Goal: Information Seeking & Learning: Find contact information

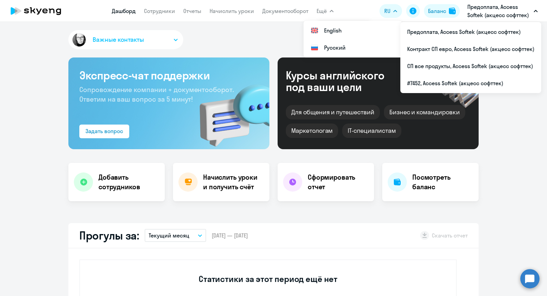
click at [162, 15] on app-menu-item-link "Сотрудники" at bounding box center [159, 11] width 31 height 9
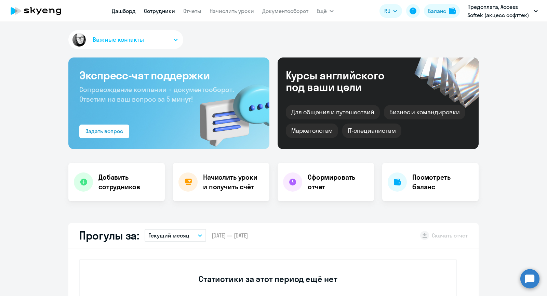
click at [160, 8] on link "Сотрудники" at bounding box center [159, 11] width 31 height 7
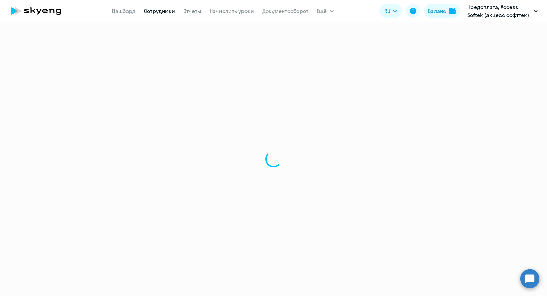
select select "30"
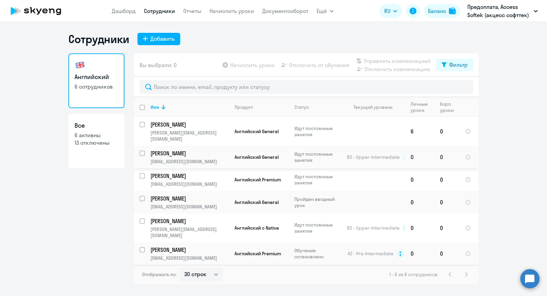
click at [166, 149] on p "[PERSON_NAME]" at bounding box center [188, 153] width 77 height 8
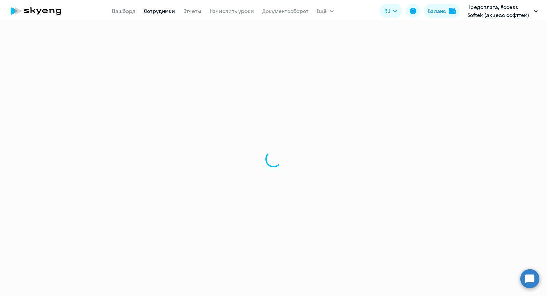
select select "english"
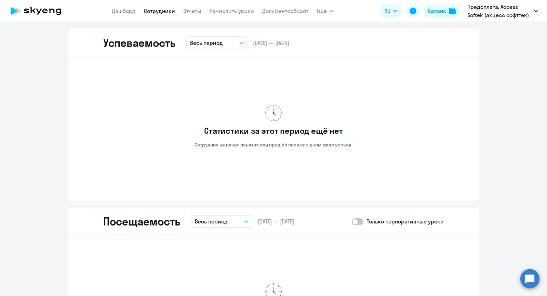
scroll to position [615, 0]
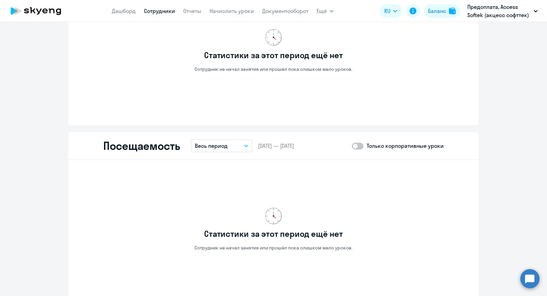
click at [231, 143] on button "Весь период" at bounding box center [222, 145] width 62 height 13
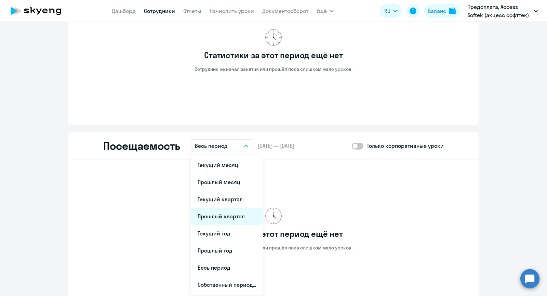
click at [219, 215] on li "Прошлый квартал" at bounding box center [227, 215] width 72 height 17
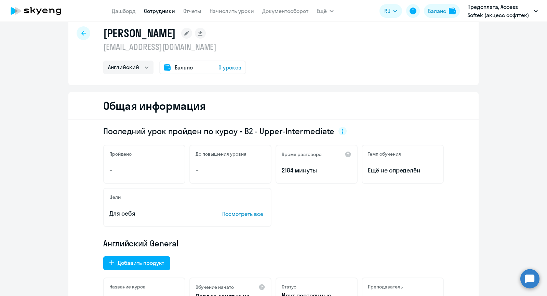
scroll to position [0, 0]
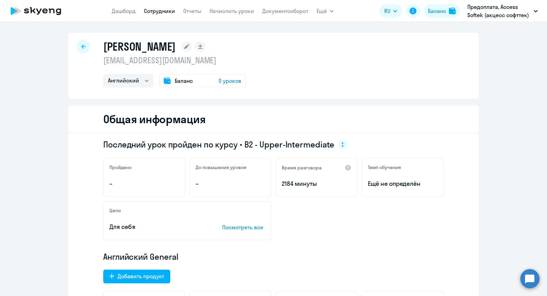
click at [167, 12] on link "Сотрудники" at bounding box center [159, 11] width 31 height 7
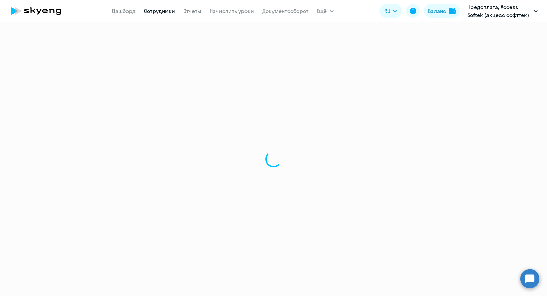
select select "30"
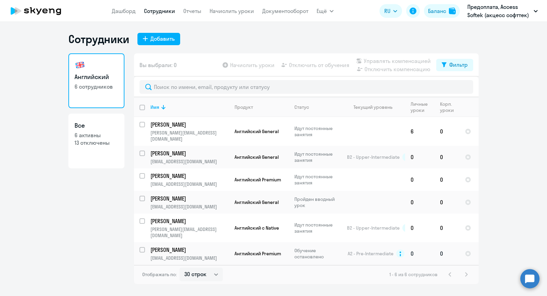
click at [167, 246] on p "[PERSON_NAME]" at bounding box center [188, 250] width 77 height 8
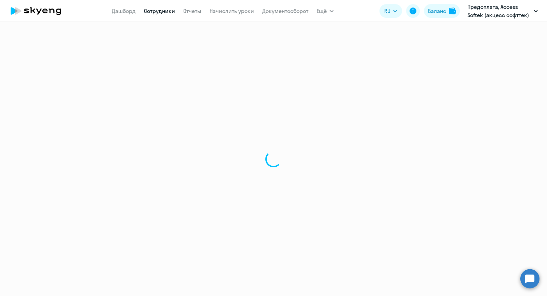
select select "english"
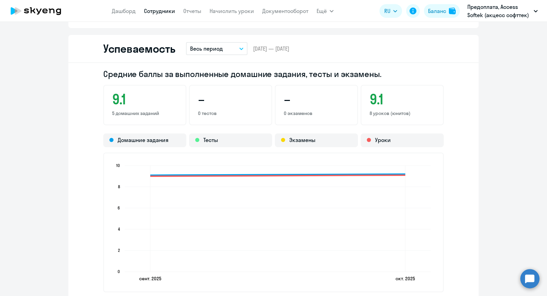
scroll to position [513, 0]
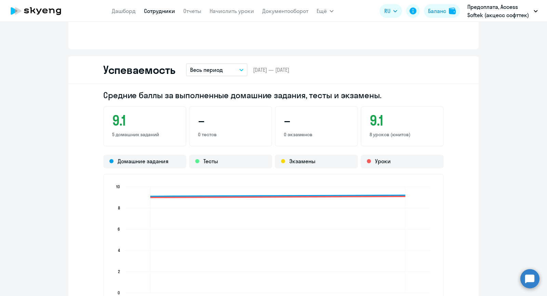
click at [201, 70] on p "Весь период" at bounding box center [206, 70] width 33 height 8
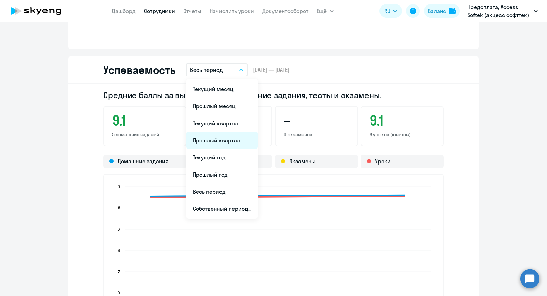
click at [232, 137] on li "Прошлый квартал" at bounding box center [222, 140] width 72 height 17
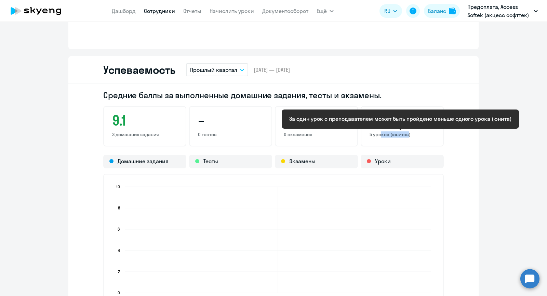
drag, startPoint x: 377, startPoint y: 135, endPoint x: 404, endPoint y: 133, distance: 27.4
click at [404, 133] on p "5 уроков (юнитов)" at bounding box center [402, 134] width 65 height 6
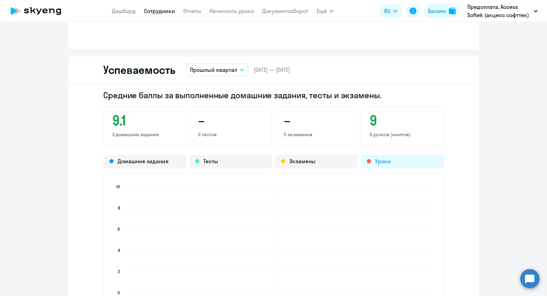
click at [411, 165] on div "Уроки" at bounding box center [402, 162] width 83 height 14
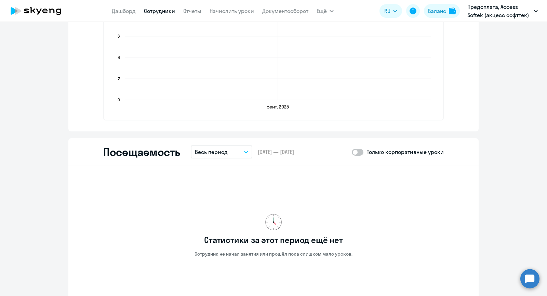
scroll to position [718, 0]
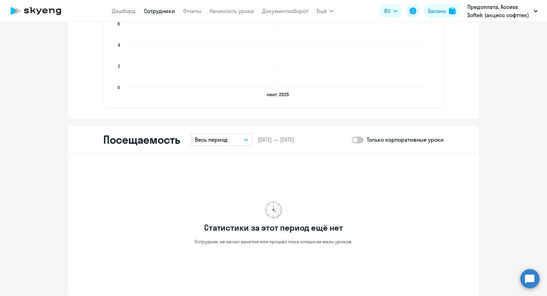
click at [209, 139] on p "Весь период" at bounding box center [211, 139] width 33 height 8
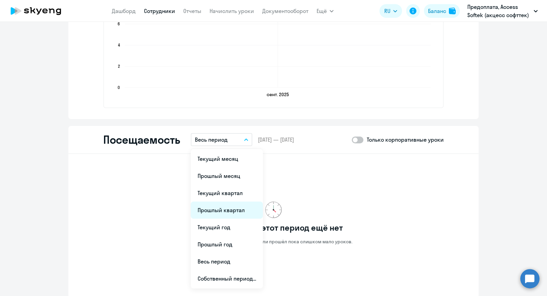
click at [224, 207] on li "Прошлый квартал" at bounding box center [227, 209] width 72 height 17
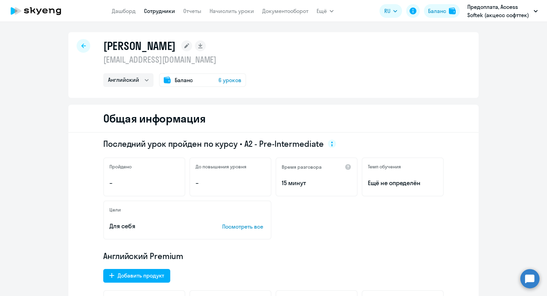
scroll to position [0, 0]
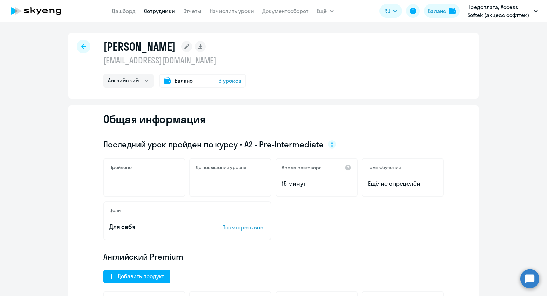
click at [156, 12] on link "Сотрудники" at bounding box center [159, 11] width 31 height 7
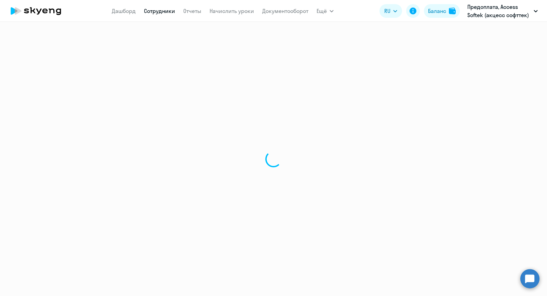
select select "30"
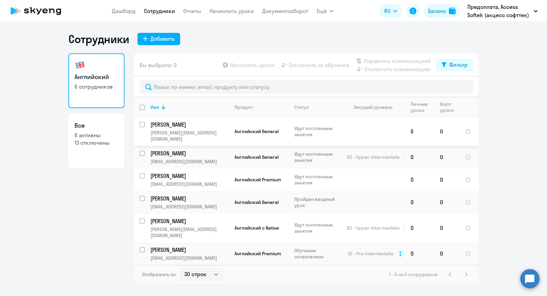
click at [159, 123] on p "[PERSON_NAME]" at bounding box center [188, 125] width 77 height 8
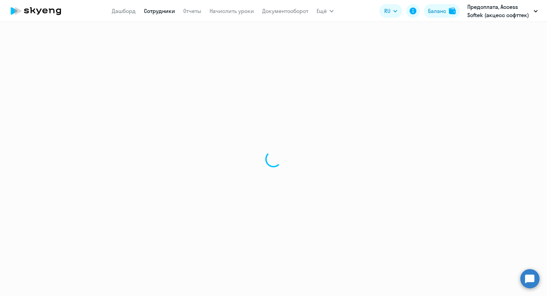
select select "english"
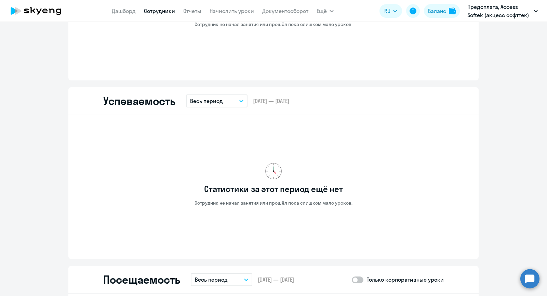
scroll to position [479, 0]
click at [206, 102] on p "Весь период" at bounding box center [206, 100] width 33 height 8
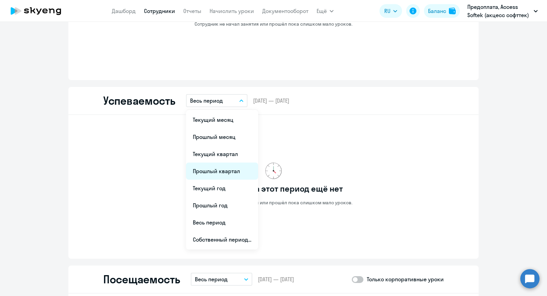
click at [213, 170] on li "Прошлый квартал" at bounding box center [222, 170] width 72 height 17
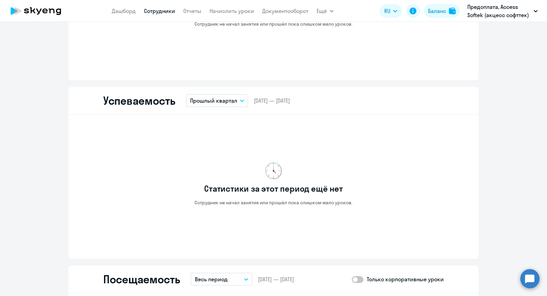
click at [214, 97] on p "Прошлый квартал" at bounding box center [213, 100] width 47 height 8
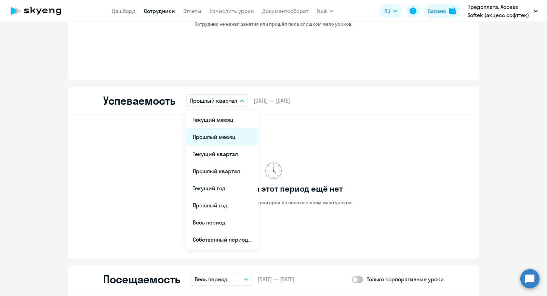
click at [205, 137] on li "Прошлый месяц" at bounding box center [222, 136] width 72 height 17
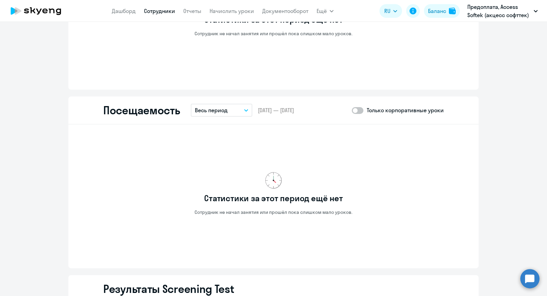
scroll to position [718, 0]
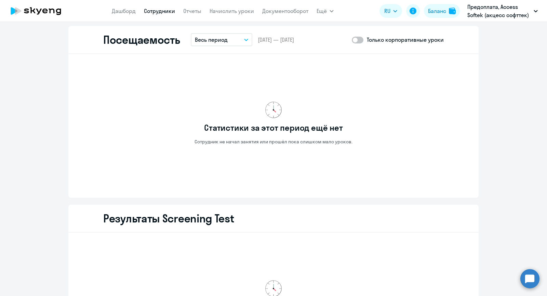
click at [210, 39] on p "Весь период" at bounding box center [211, 40] width 33 height 8
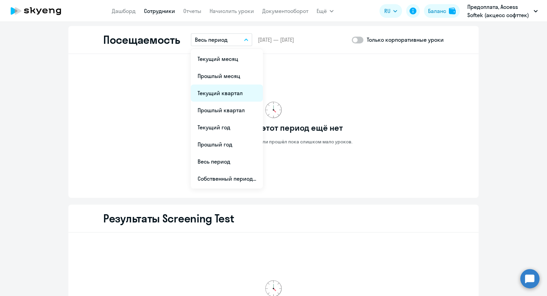
click at [228, 91] on li "Текущий квартал" at bounding box center [227, 92] width 72 height 17
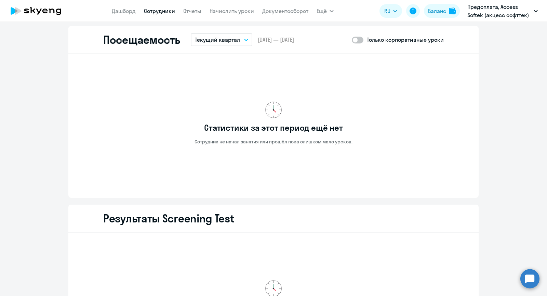
click at [217, 41] on p "Текущий квартал" at bounding box center [217, 40] width 45 height 8
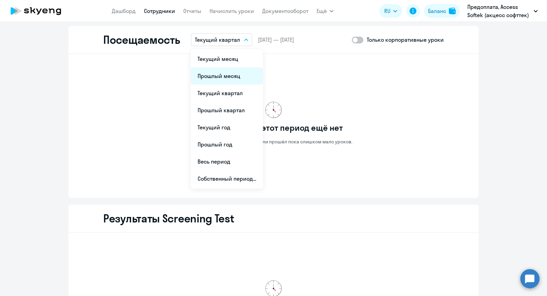
click at [213, 79] on li "Прошлый месяц" at bounding box center [227, 75] width 72 height 17
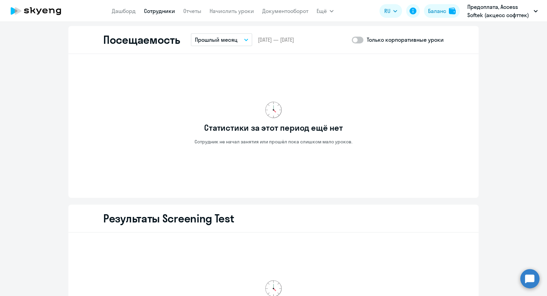
click at [214, 39] on p "Прошлый месяц" at bounding box center [216, 40] width 43 height 8
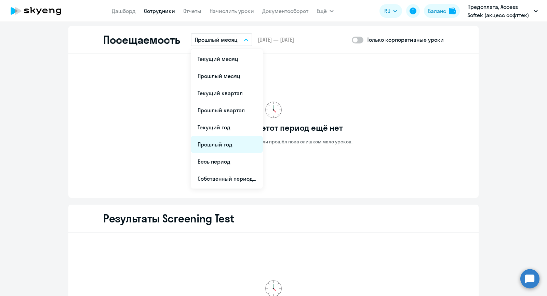
click at [224, 146] on li "Прошлый год" at bounding box center [227, 144] width 72 height 17
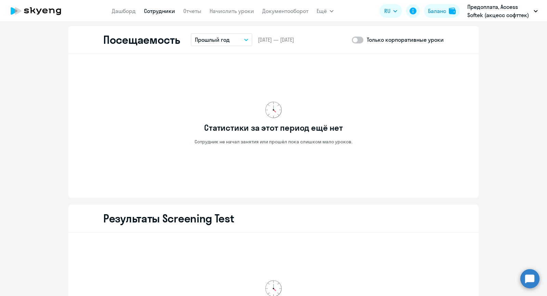
click at [228, 39] on button "Прошлый год" at bounding box center [222, 39] width 62 height 13
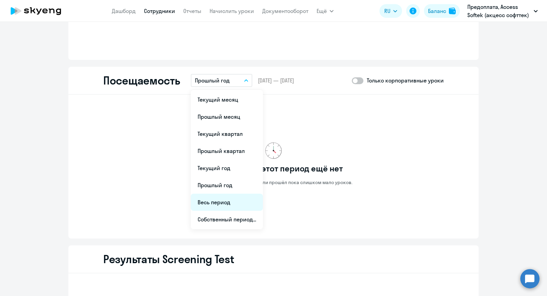
scroll to position [684, 0]
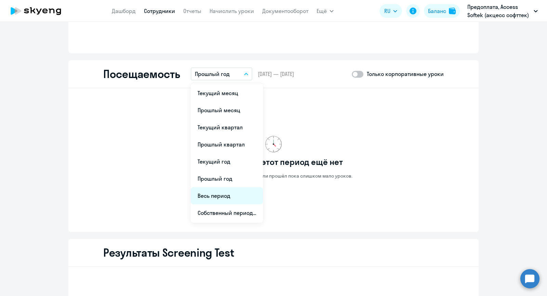
click at [220, 196] on li "Весь период" at bounding box center [227, 195] width 72 height 17
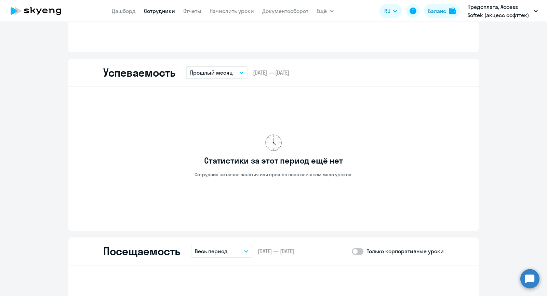
scroll to position [506, 0]
click at [156, 8] on link "Сотрудники" at bounding box center [159, 11] width 31 height 7
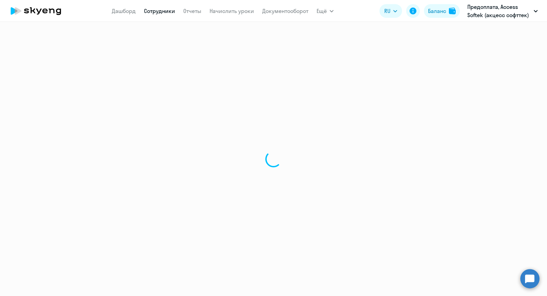
select select "30"
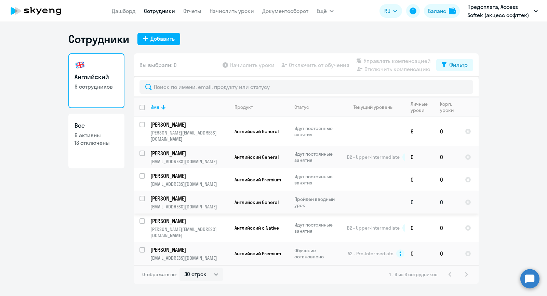
click at [169, 203] on p "[EMAIL_ADDRESS][DOMAIN_NAME]" at bounding box center [189, 206] width 78 height 6
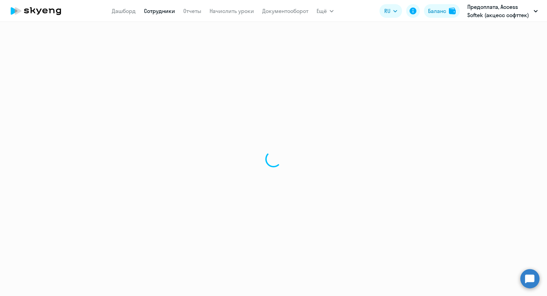
select select "english"
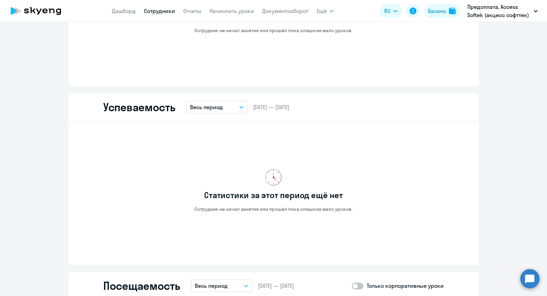
scroll to position [479, 0]
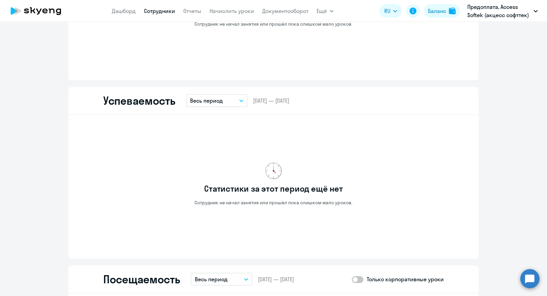
click at [220, 99] on p "Весь период" at bounding box center [206, 100] width 33 height 8
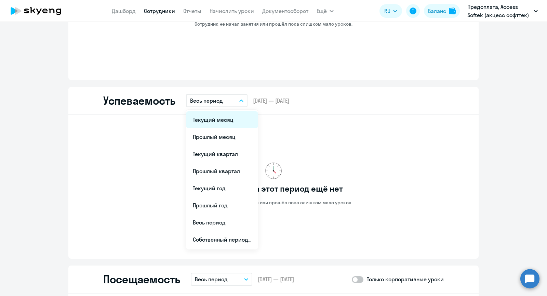
click at [211, 122] on li "Текущий месяц" at bounding box center [222, 119] width 72 height 17
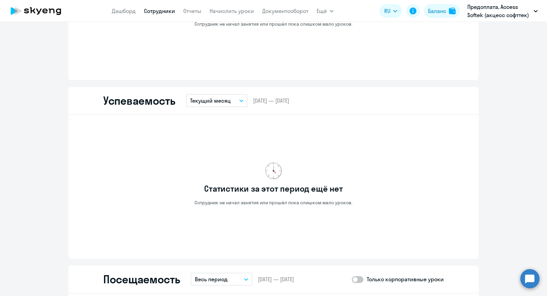
click at [203, 101] on p "Текущий месяц" at bounding box center [210, 100] width 41 height 8
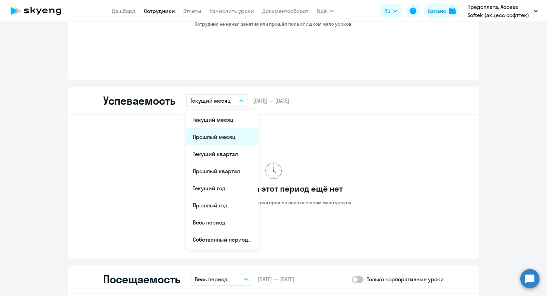
click at [206, 139] on li "Прошлый месяц" at bounding box center [222, 136] width 72 height 17
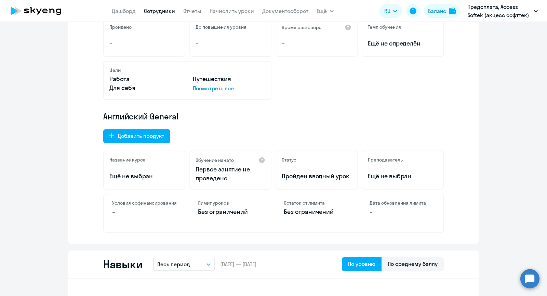
scroll to position [0, 0]
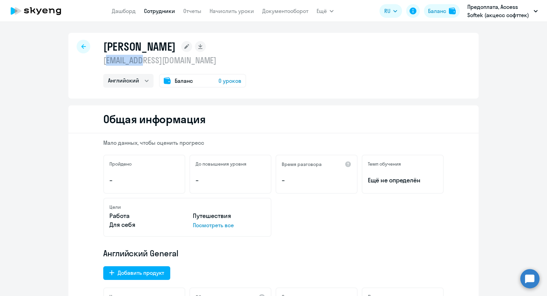
drag, startPoint x: 141, startPoint y: 58, endPoint x: 104, endPoint y: 65, distance: 37.2
click at [104, 65] on p "[EMAIL_ADDRESS][DOMAIN_NAME]" at bounding box center [174, 60] width 143 height 11
copy p "petrushin"
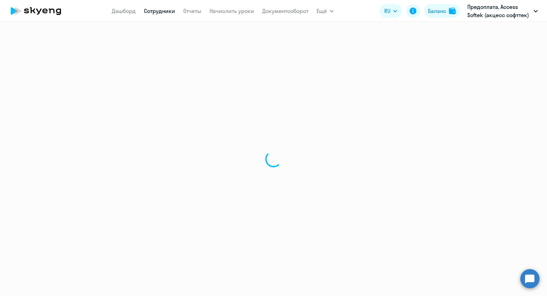
select select "30"
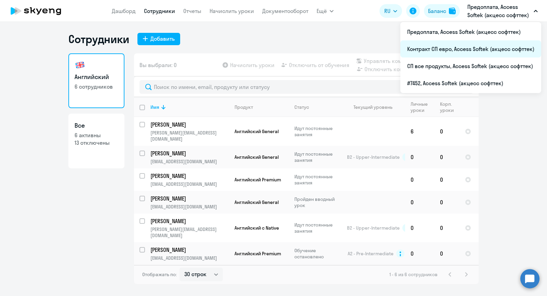
click at [435, 50] on li "Контракт СП евро, Access Softek (акцесс софттек)" at bounding box center [470, 48] width 141 height 17
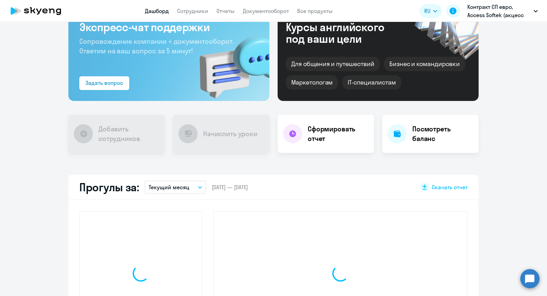
scroll to position [68, 0]
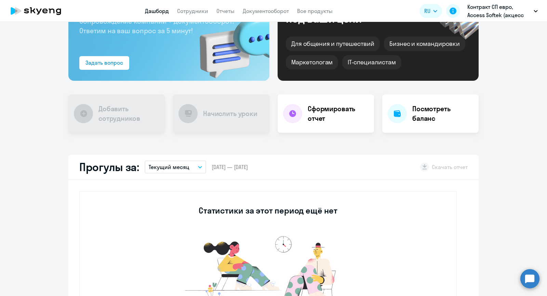
select select "30"
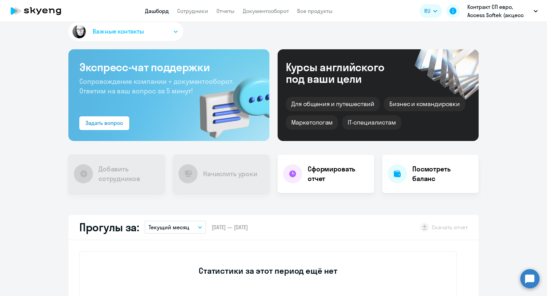
scroll to position [0, 0]
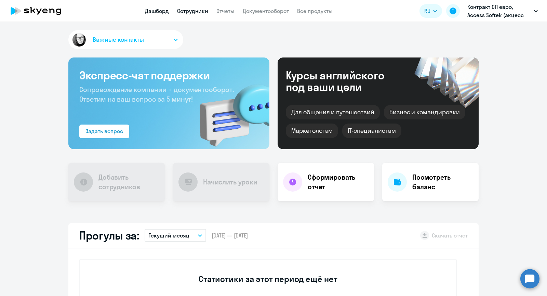
click at [185, 10] on link "Сотрудники" at bounding box center [192, 11] width 31 height 7
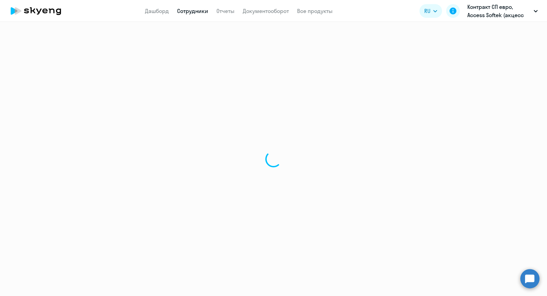
select select "30"
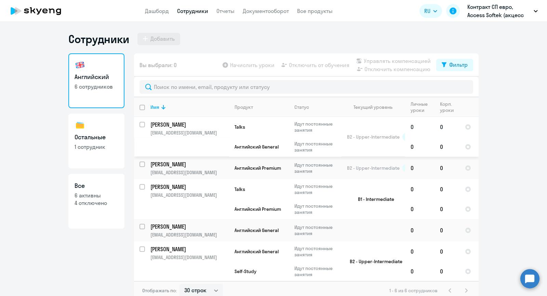
click at [184, 126] on p "[PERSON_NAME]" at bounding box center [188, 125] width 77 height 8
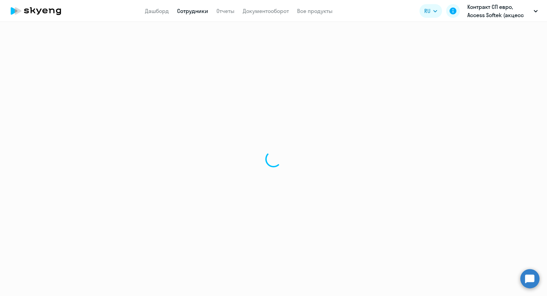
select select "english"
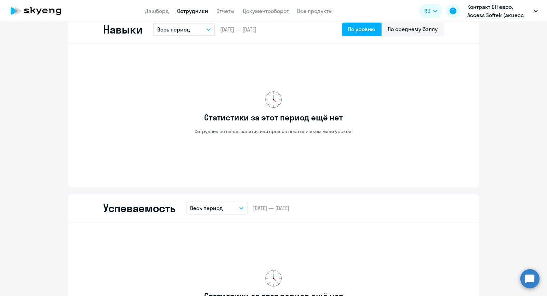
scroll to position [342, 0]
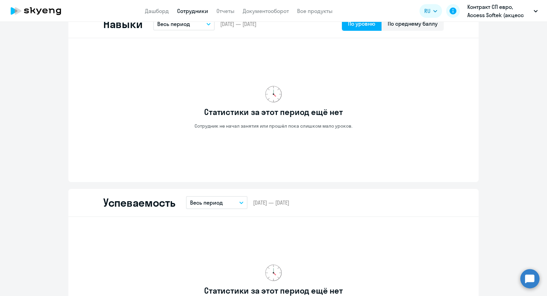
click at [192, 28] on button "Весь период" at bounding box center [184, 23] width 62 height 13
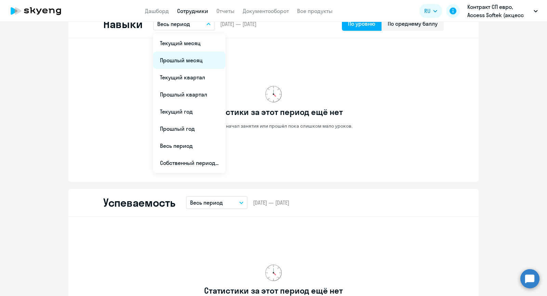
click at [184, 60] on li "Прошлый месяц" at bounding box center [189, 60] width 72 height 17
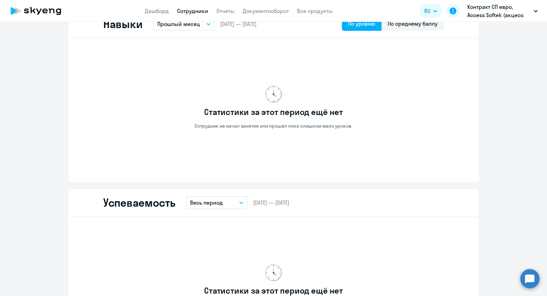
click at [202, 27] on button "Прошлый месяц" at bounding box center [184, 23] width 62 height 13
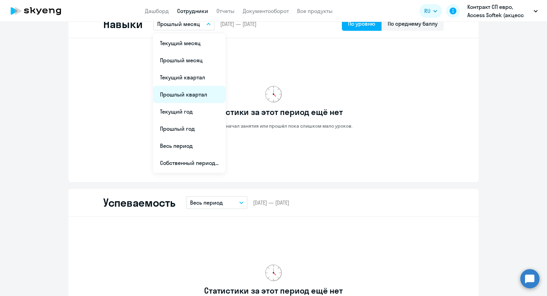
click at [183, 94] on li "Прошлый квартал" at bounding box center [189, 94] width 72 height 17
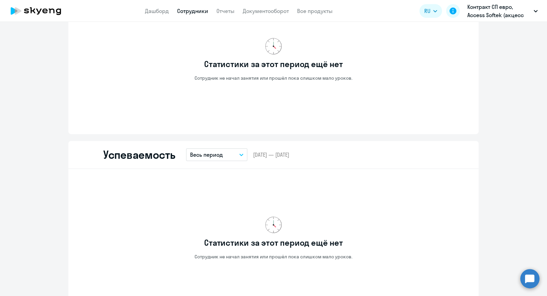
scroll to position [479, 0]
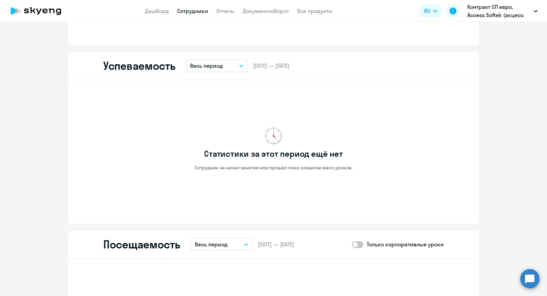
click at [214, 72] on button "Весь период" at bounding box center [217, 65] width 62 height 13
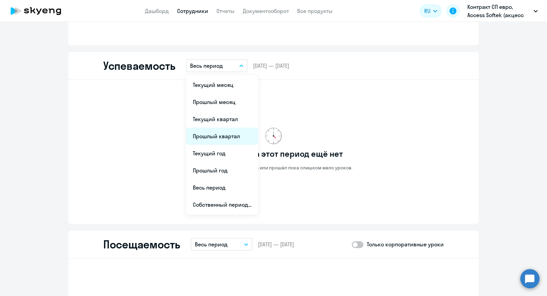
click at [229, 135] on li "Прошлый квартал" at bounding box center [222, 135] width 72 height 17
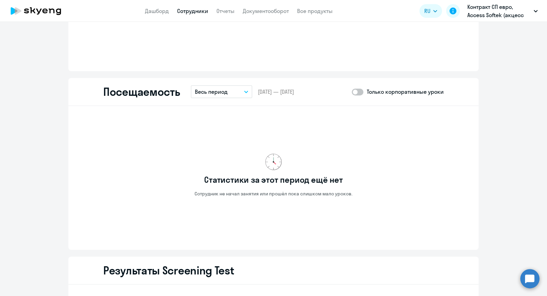
scroll to position [649, 0]
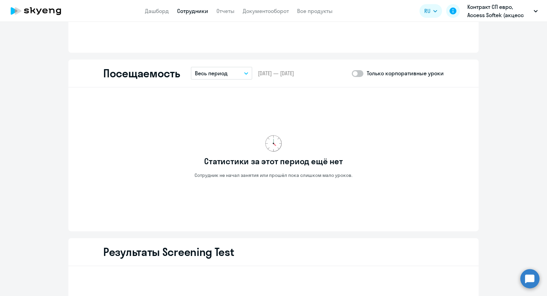
click at [206, 69] on p "Весь период" at bounding box center [211, 73] width 33 height 8
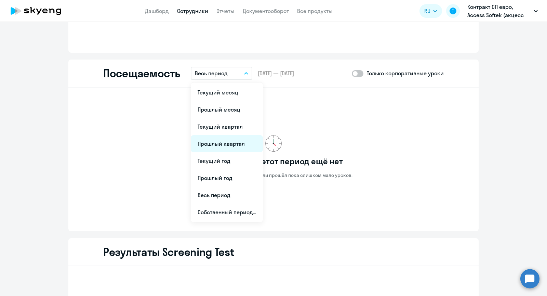
click at [226, 139] on li "Прошлый квартал" at bounding box center [227, 143] width 72 height 17
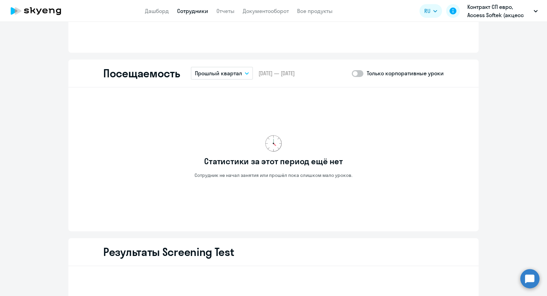
click at [202, 76] on p "Прошлый квартал" at bounding box center [218, 73] width 47 height 8
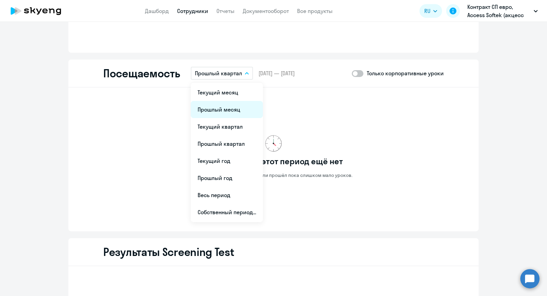
click at [211, 110] on li "Прошлый месяц" at bounding box center [227, 109] width 72 height 17
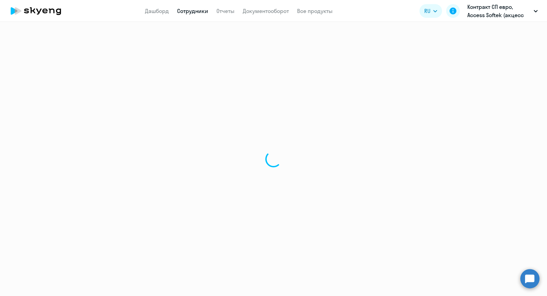
select select "30"
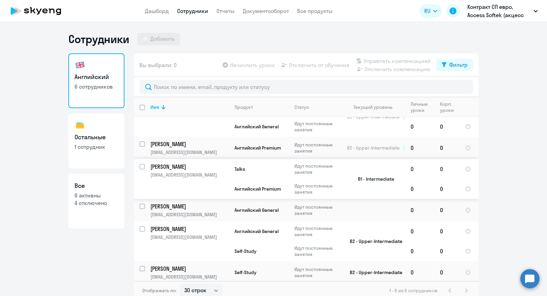
scroll to position [4, 0]
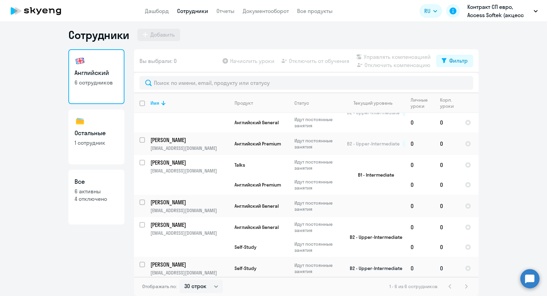
click at [189, 260] on p "[PERSON_NAME]" at bounding box center [188, 264] width 77 height 8
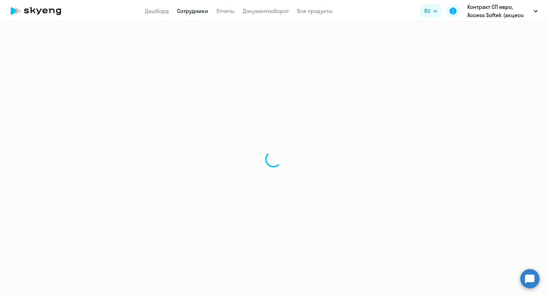
select select "english"
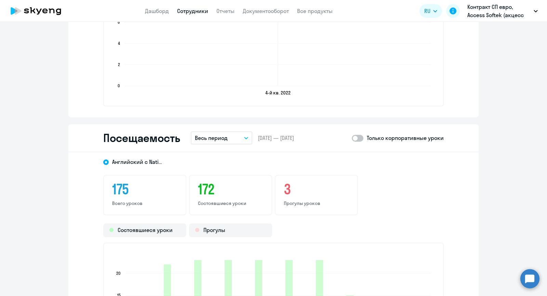
scroll to position [752, 0]
click at [214, 136] on p "Весь период" at bounding box center [211, 137] width 33 height 8
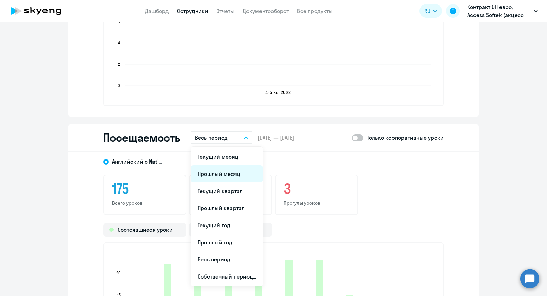
click at [233, 174] on li "Прошлый месяц" at bounding box center [227, 173] width 72 height 17
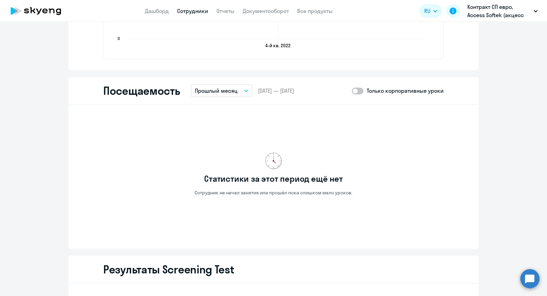
scroll to position [786, 0]
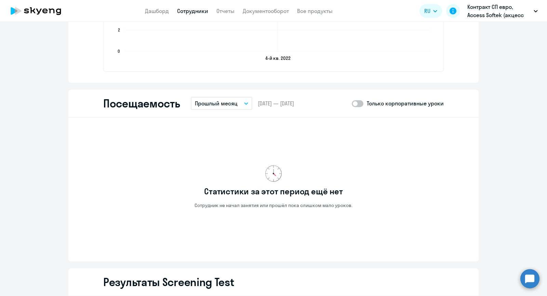
click at [214, 100] on p "Прошлый месяц" at bounding box center [216, 103] width 43 height 8
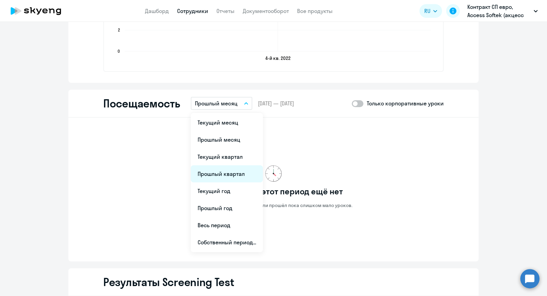
click at [229, 174] on li "Прошлый квартал" at bounding box center [227, 173] width 72 height 17
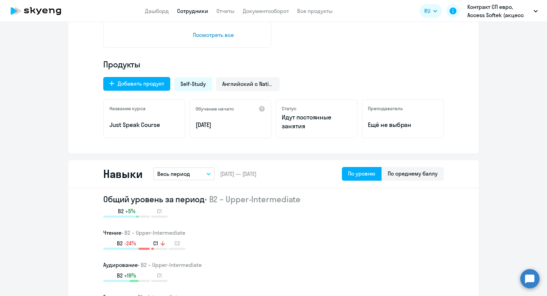
scroll to position [0, 0]
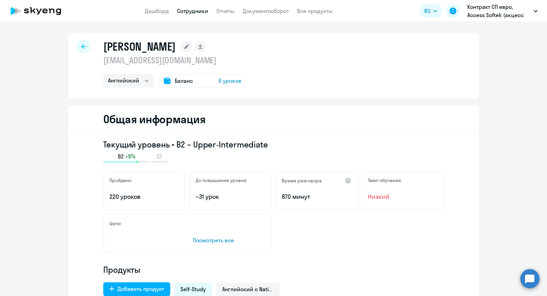
click at [189, 12] on link "Сотрудники" at bounding box center [192, 11] width 31 height 7
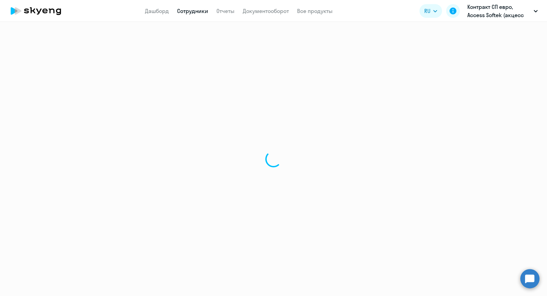
select select "30"
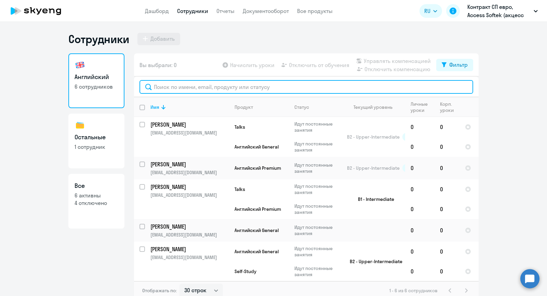
click at [165, 86] on input "text" at bounding box center [306, 87] width 334 height 14
paste input "Kapustkin"
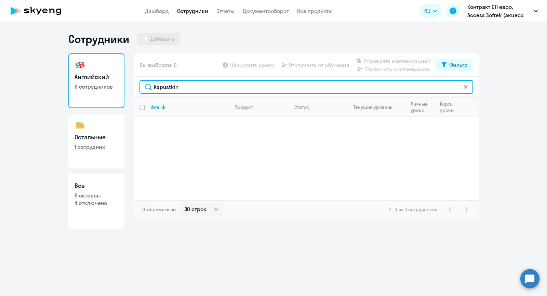
drag, startPoint x: 188, startPoint y: 88, endPoint x: 158, endPoint y: 83, distance: 30.9
click at [158, 83] on input "Kapustkin" at bounding box center [306, 87] width 334 height 14
type input "K"
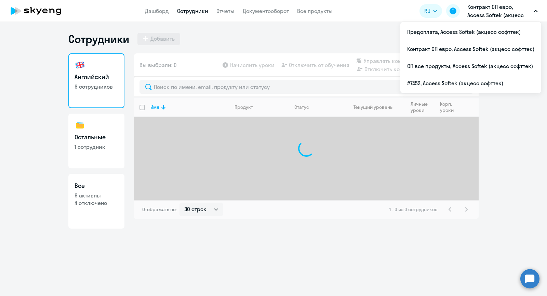
click at [489, 14] on p "Контракт СП евро, Access Softek (акцесс софттек)" at bounding box center [499, 11] width 64 height 16
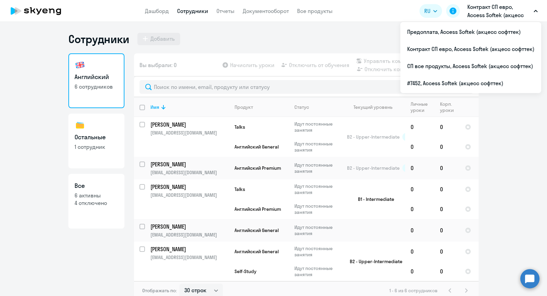
click at [485, 12] on p "Контракт СП евро, Access Softek (акцесс софттек)" at bounding box center [499, 11] width 64 height 16
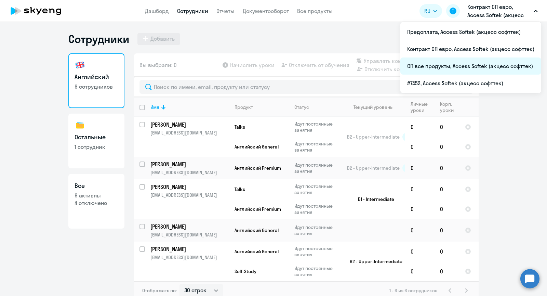
click at [449, 64] on li "СП все продукты, Access Softek (акцесс софттек)" at bounding box center [470, 65] width 141 height 17
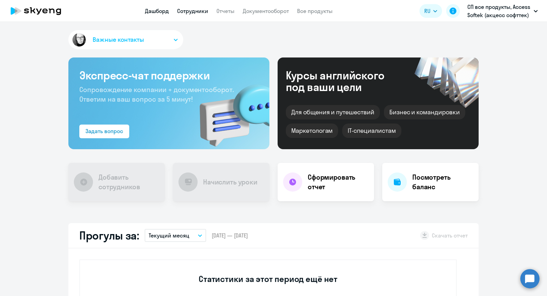
click at [194, 12] on link "Сотрудники" at bounding box center [192, 11] width 31 height 7
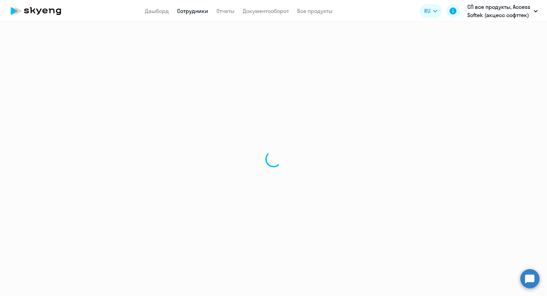
select select "30"
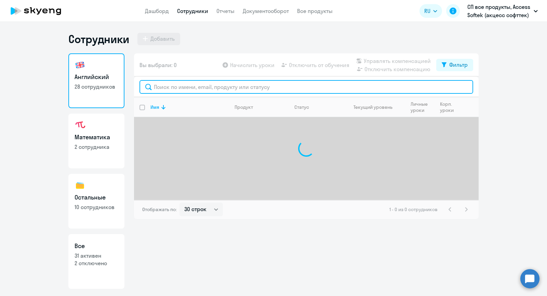
click at [165, 86] on input "text" at bounding box center [306, 87] width 334 height 14
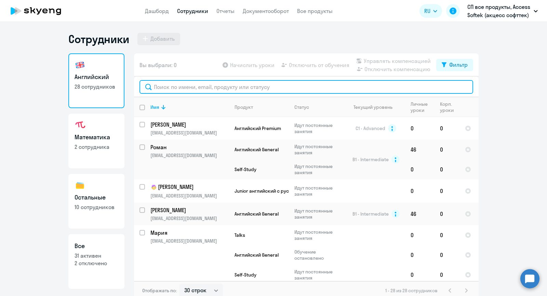
paste input "Kapustkin"
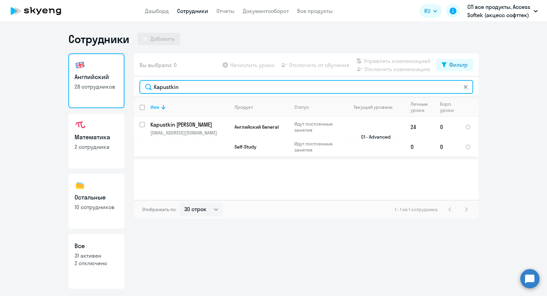
type input "Kapustkin"
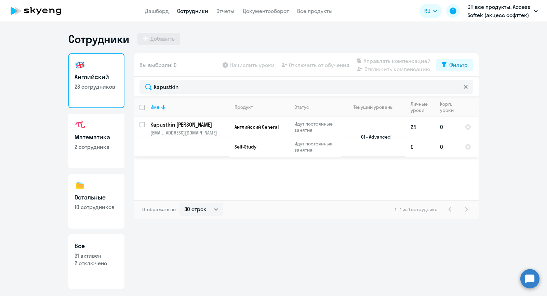
click at [195, 126] on p "Kapustkin [PERSON_NAME]" at bounding box center [188, 125] width 77 height 8
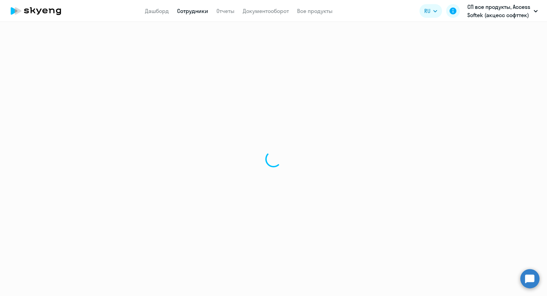
select select "english"
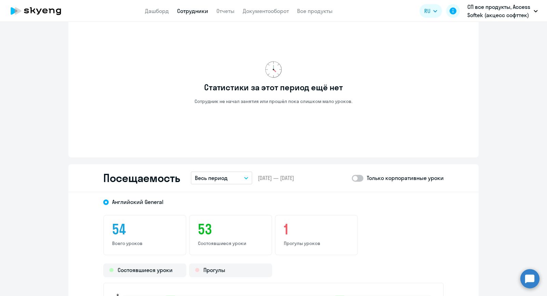
scroll to position [684, 0]
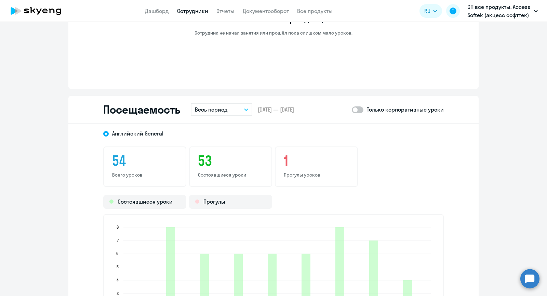
click at [216, 109] on p "Весь период" at bounding box center [211, 109] width 33 height 8
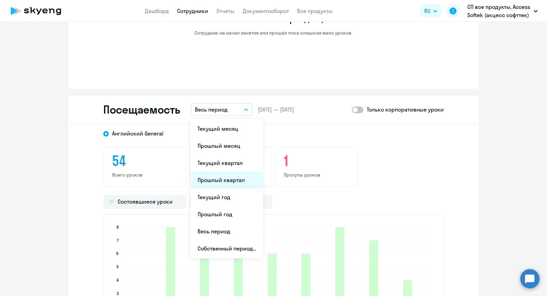
click at [222, 175] on li "Прошлый квартал" at bounding box center [227, 179] width 72 height 17
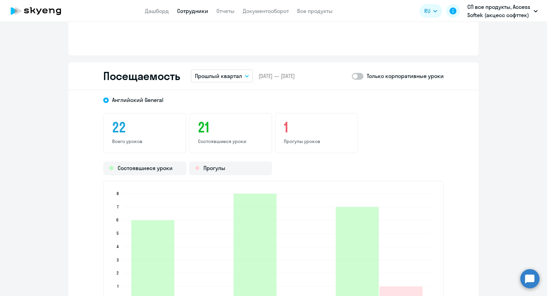
scroll to position [718, 0]
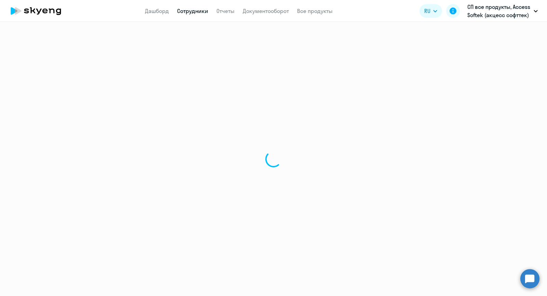
select select "30"
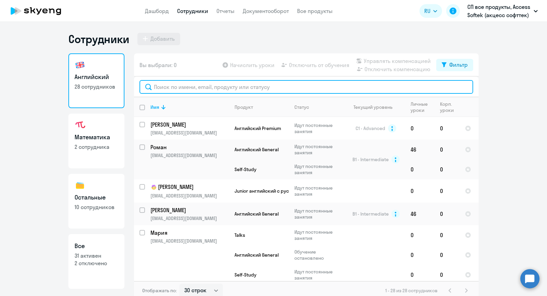
click at [188, 88] on input "text" at bounding box center [306, 87] width 334 height 14
paste input "Maruticheva"
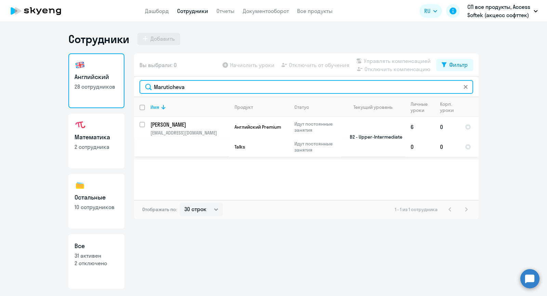
type input "Maruticheva"
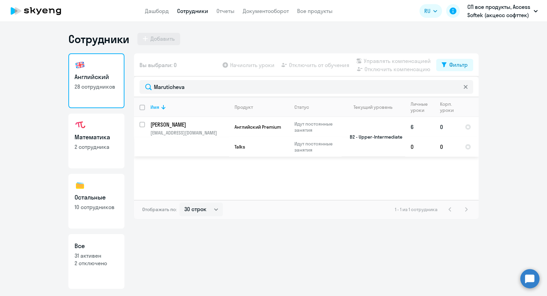
click at [198, 127] on p "[PERSON_NAME]" at bounding box center [188, 125] width 77 height 8
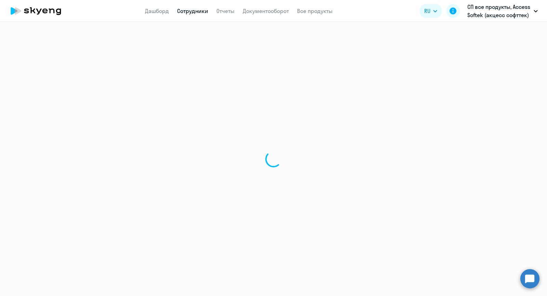
select select "english"
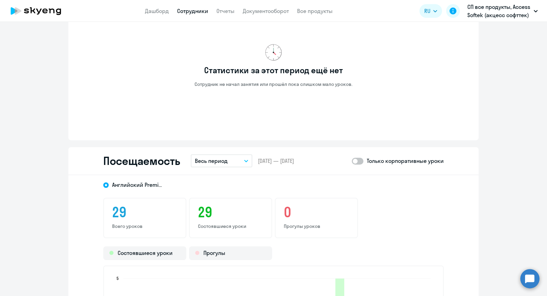
scroll to position [684, 0]
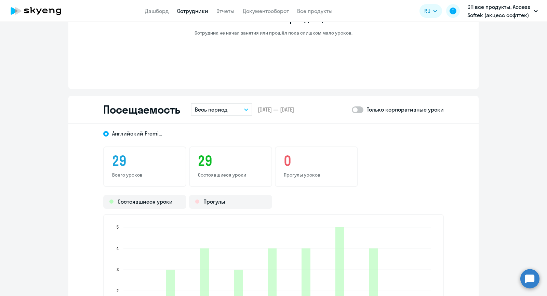
click at [205, 108] on p "Весь период" at bounding box center [211, 109] width 33 height 8
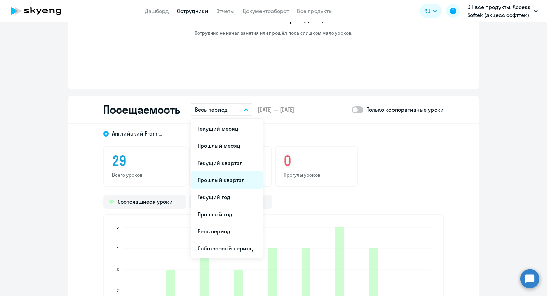
click at [230, 175] on li "Прошлый квартал" at bounding box center [227, 179] width 72 height 17
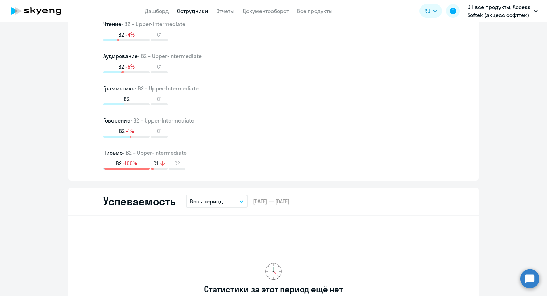
scroll to position [410, 0]
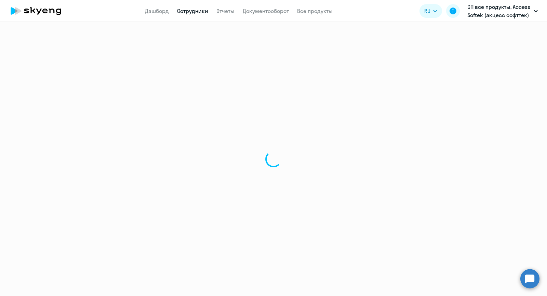
select select "30"
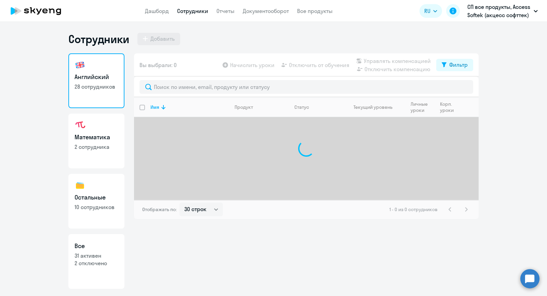
click at [180, 75] on div "Вы выбрали: 0 Начислить уроки Отключить от обучения Управлять компенсацией Откл…" at bounding box center [306, 64] width 345 height 23
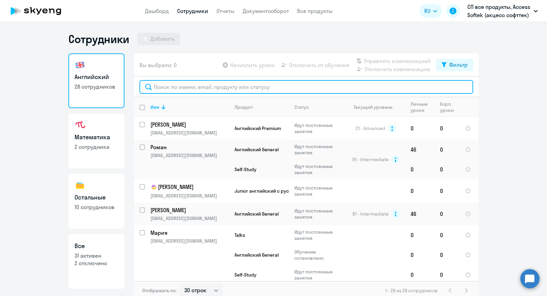
click at [177, 84] on input "text" at bounding box center [306, 87] width 334 height 14
paste input "[PERSON_NAME]"
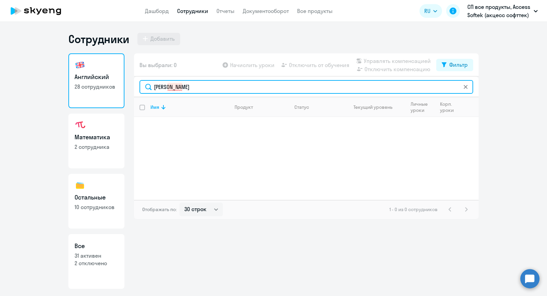
click at [166, 84] on input "[PERSON_NAME]" at bounding box center [306, 87] width 334 height 14
drag, startPoint x: 169, startPoint y: 86, endPoint x: 150, endPoint y: 85, distance: 19.2
click at [150, 85] on input "[PERSON_NAME]" at bounding box center [306, 87] width 334 height 14
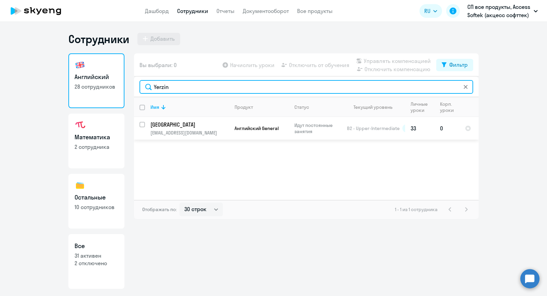
type input "Yerzin"
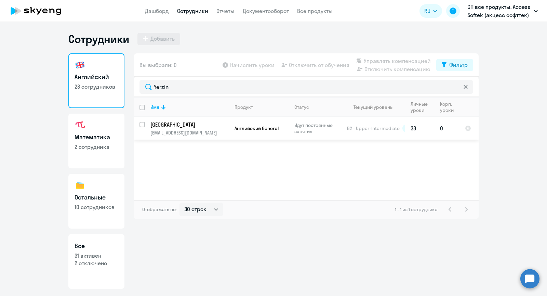
click at [167, 126] on p "[GEOGRAPHIC_DATA]" at bounding box center [188, 125] width 77 height 8
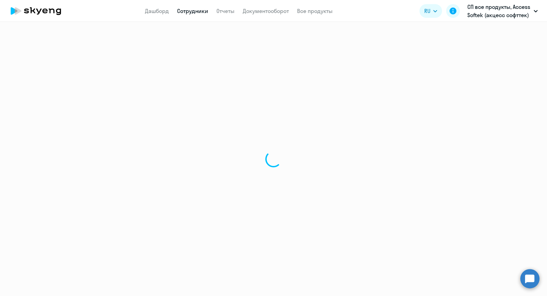
select select "english"
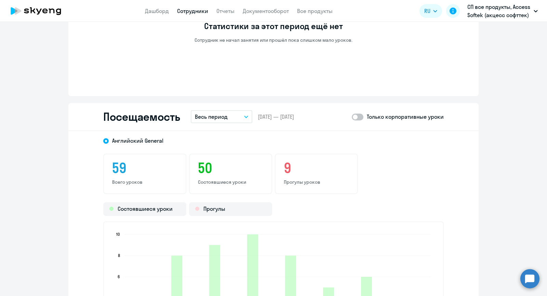
scroll to position [615, 0]
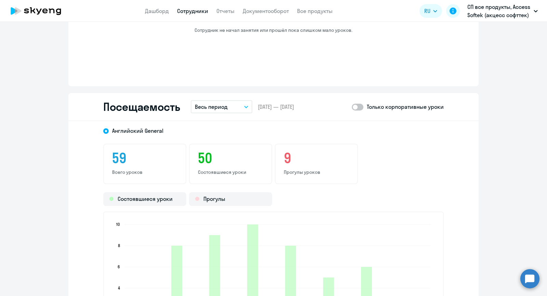
click at [214, 108] on p "Весь период" at bounding box center [211, 107] width 33 height 8
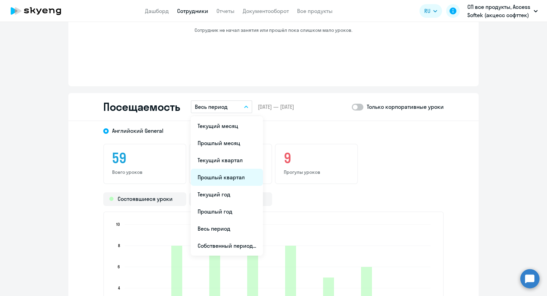
click at [221, 172] on li "Прошлый квартал" at bounding box center [227, 177] width 72 height 17
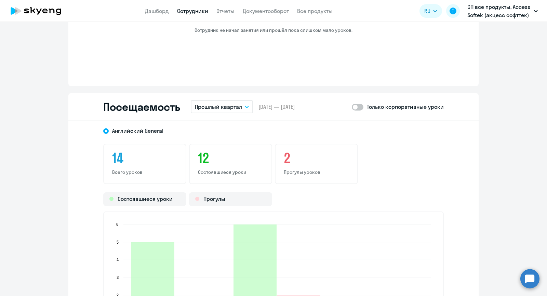
click at [187, 5] on app-header "Дашборд Сотрудники Отчеты Документооборот Все продукты Дашборд Сотрудники Отчет…" at bounding box center [273, 11] width 547 height 22
click at [189, 11] on link "Сотрудники" at bounding box center [192, 11] width 31 height 7
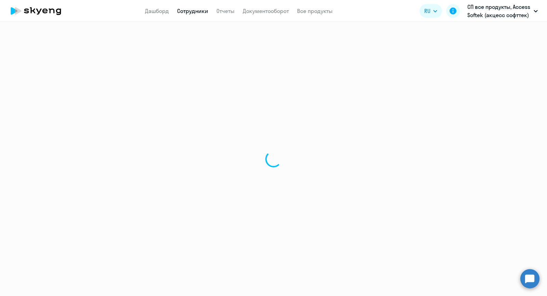
select select "30"
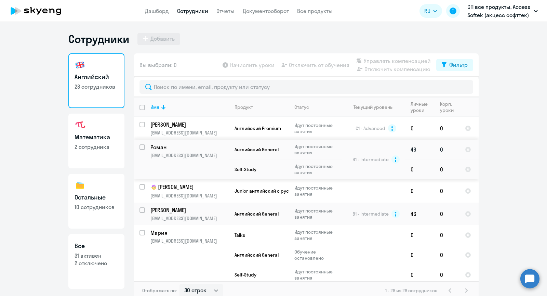
click at [176, 157] on p "[EMAIL_ADDRESS][DOMAIN_NAME]" at bounding box center [189, 155] width 78 height 6
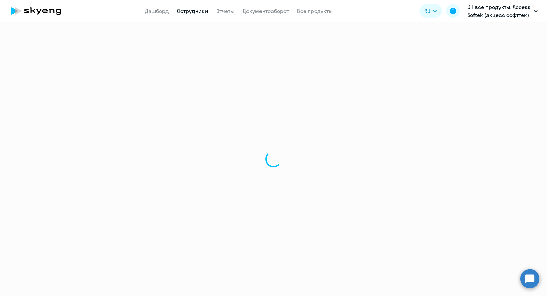
select select "english"
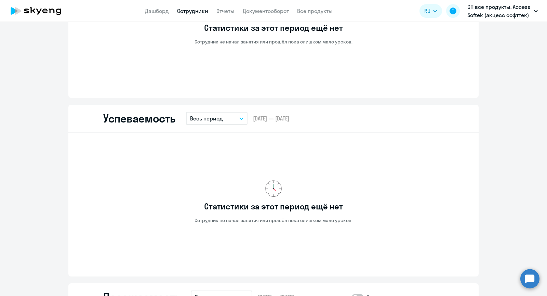
scroll to position [444, 0]
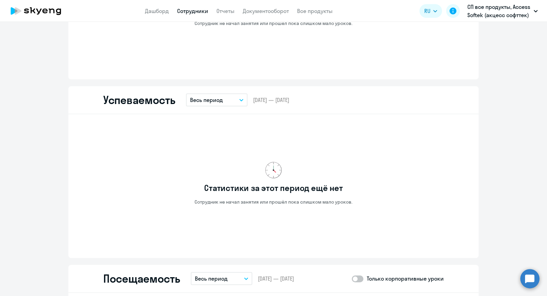
click at [213, 98] on p "Весь период" at bounding box center [206, 100] width 33 height 8
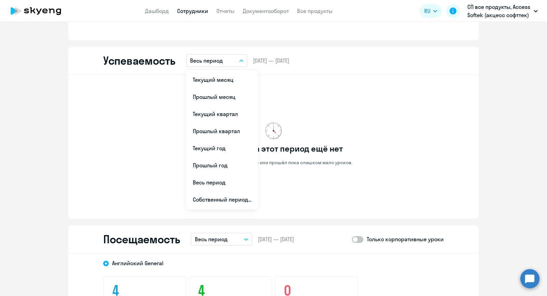
scroll to position [615, 0]
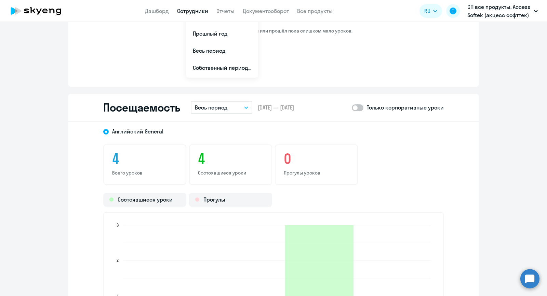
click at [200, 106] on p "Весь период" at bounding box center [211, 107] width 33 height 8
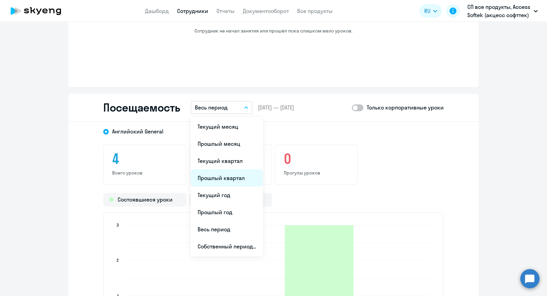
click at [235, 179] on li "Прошлый квартал" at bounding box center [227, 177] width 72 height 17
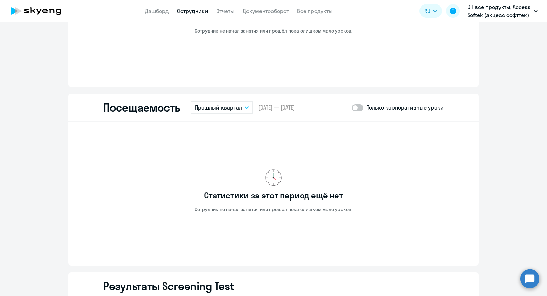
click at [222, 106] on p "Прошлый квартал" at bounding box center [218, 107] width 47 height 8
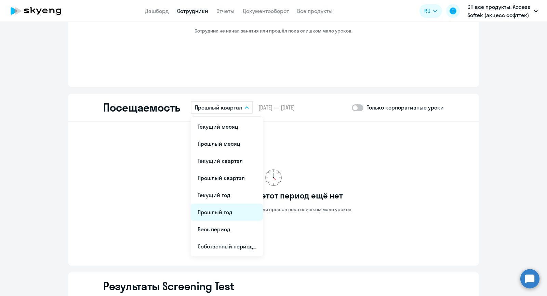
click at [234, 211] on li "Прошлый год" at bounding box center [227, 211] width 72 height 17
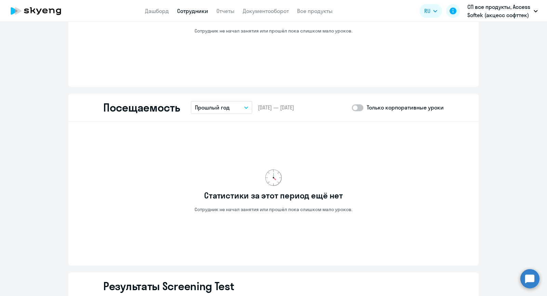
click at [207, 103] on button "Прошлый год" at bounding box center [222, 107] width 62 height 13
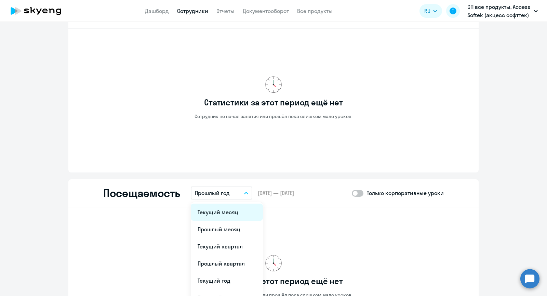
scroll to position [581, 0]
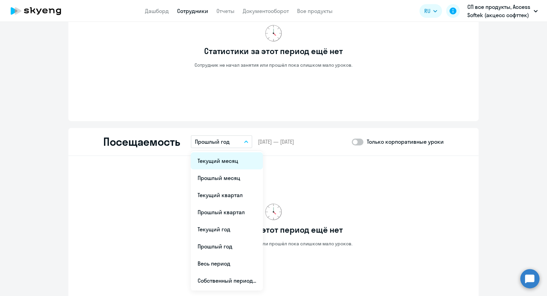
click at [214, 159] on li "Текущий месяц" at bounding box center [227, 160] width 72 height 17
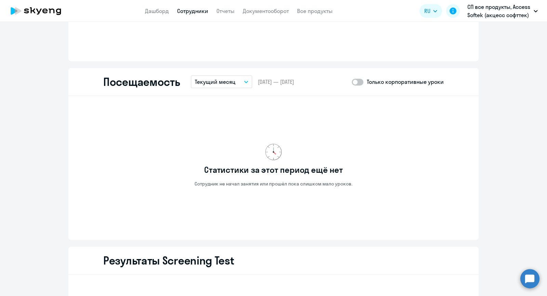
scroll to position [649, 0]
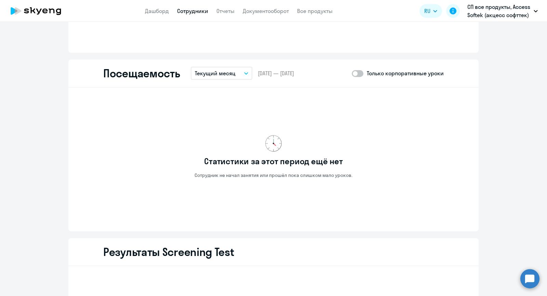
click at [201, 75] on p "Текущий месяц" at bounding box center [215, 73] width 41 height 8
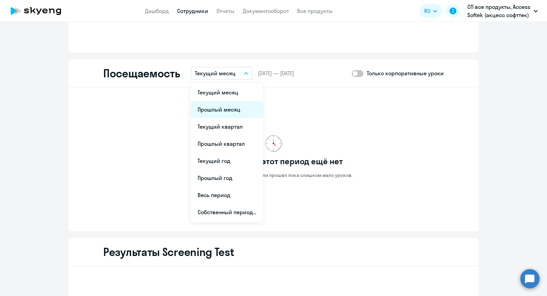
click at [204, 109] on li "Прошлый месяц" at bounding box center [227, 109] width 72 height 17
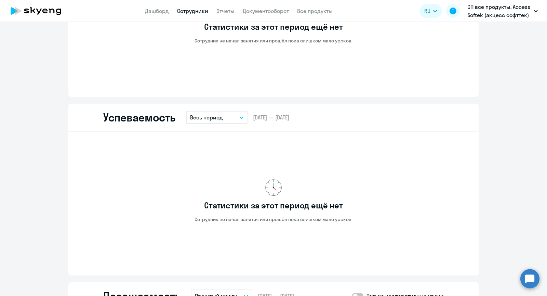
scroll to position [410, 0]
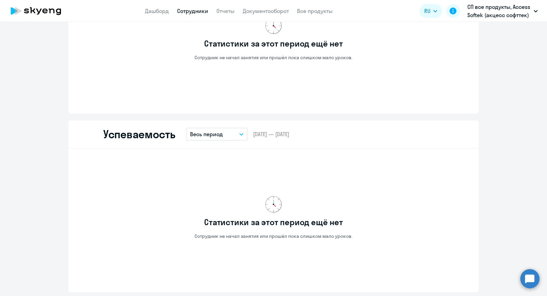
click at [209, 138] on button "Весь период" at bounding box center [217, 133] width 62 height 13
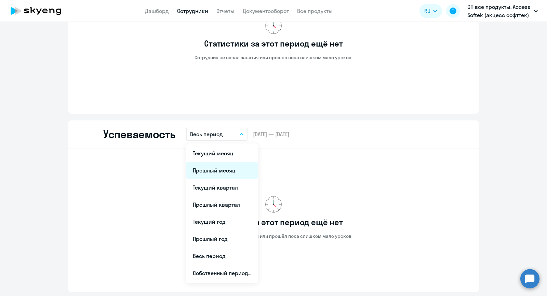
click at [215, 171] on li "Прошлый месяц" at bounding box center [222, 170] width 72 height 17
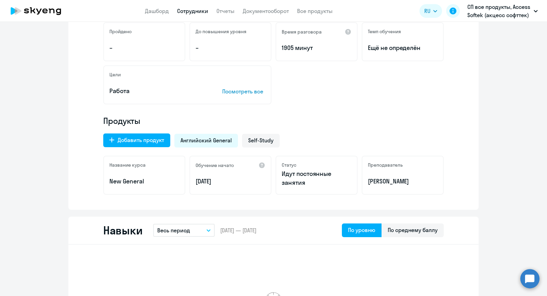
scroll to position [137, 0]
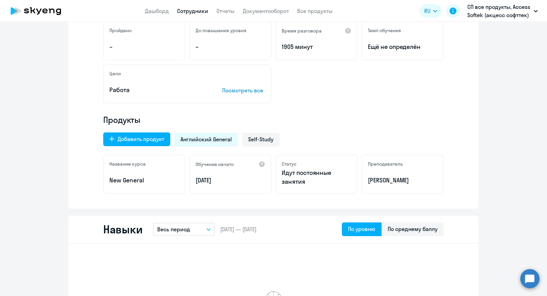
drag, startPoint x: 294, startPoint y: 172, endPoint x: 308, endPoint y: 185, distance: 19.2
click at [308, 185] on p "Идут постоянные занятия" at bounding box center [317, 177] width 70 height 18
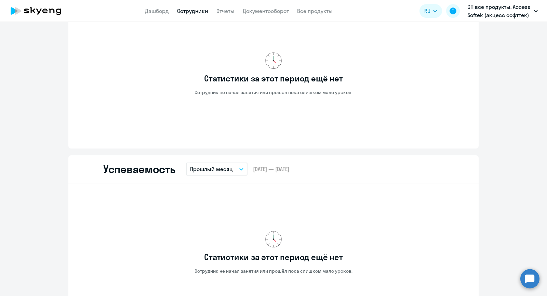
scroll to position [376, 0]
click at [203, 168] on p "Прошлый месяц" at bounding box center [211, 168] width 43 height 8
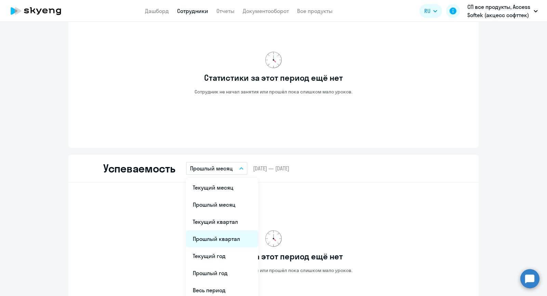
click at [235, 233] on li "Прошлый квартал" at bounding box center [222, 238] width 72 height 17
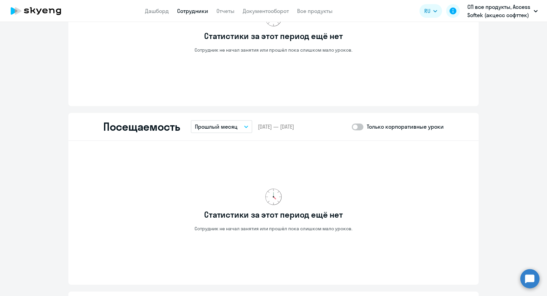
scroll to position [615, 0]
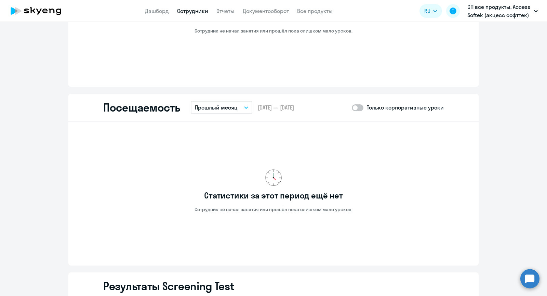
click at [218, 113] on button "Прошлый месяц" at bounding box center [222, 107] width 62 height 13
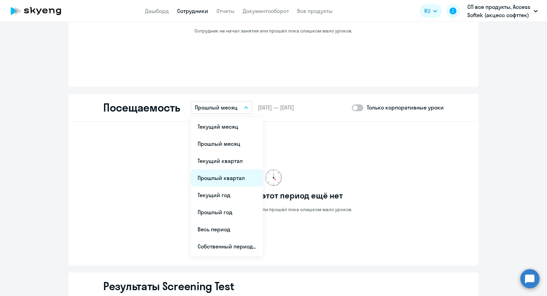
click at [227, 177] on li "Прошлый квартал" at bounding box center [227, 177] width 72 height 17
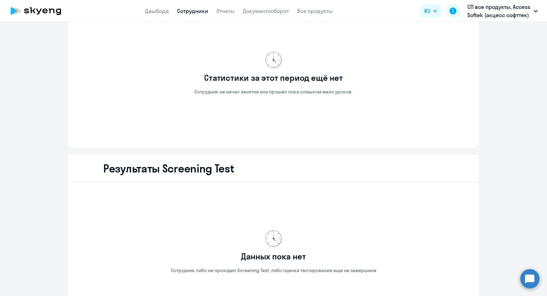
scroll to position [540, 0]
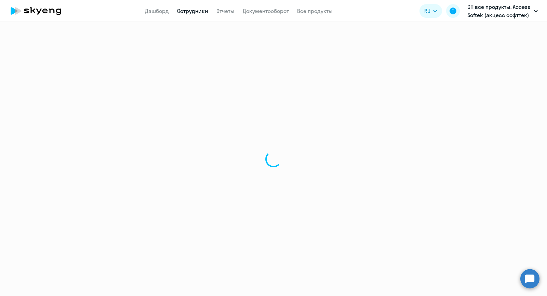
select select "30"
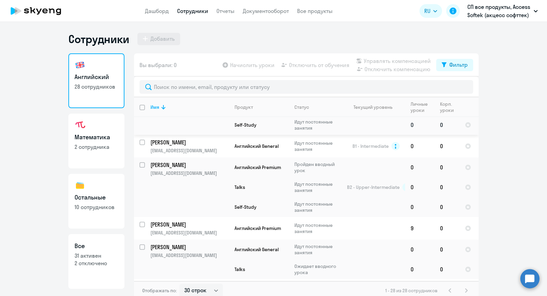
scroll to position [273, 0]
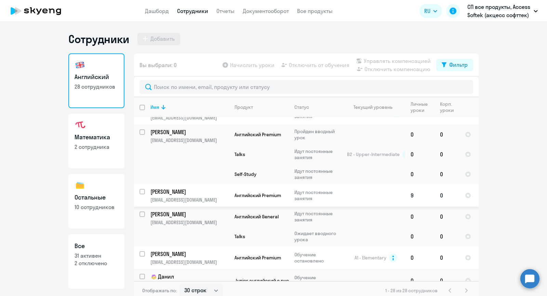
click at [170, 188] on p "[PERSON_NAME]" at bounding box center [188, 192] width 77 height 8
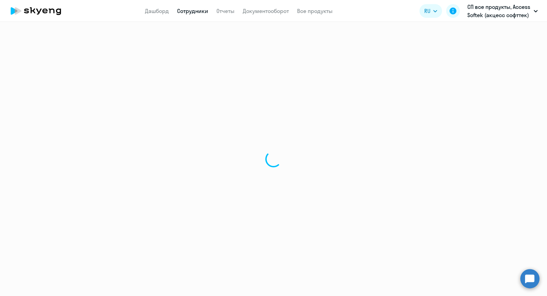
select select "english"
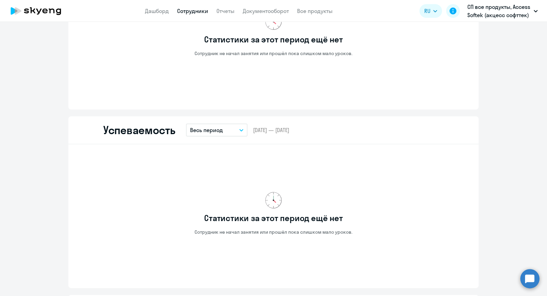
scroll to position [547, 0]
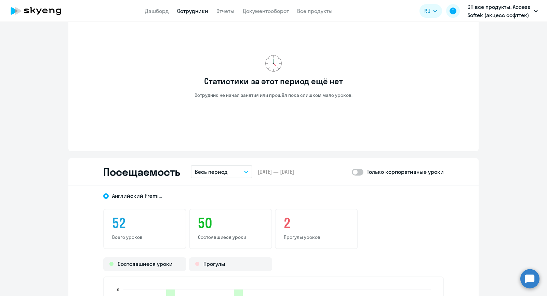
click at [212, 172] on p "Весь период" at bounding box center [211, 171] width 33 height 8
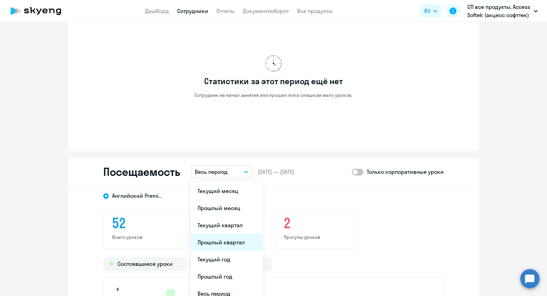
click at [224, 240] on li "Прошлый квартал" at bounding box center [227, 241] width 72 height 17
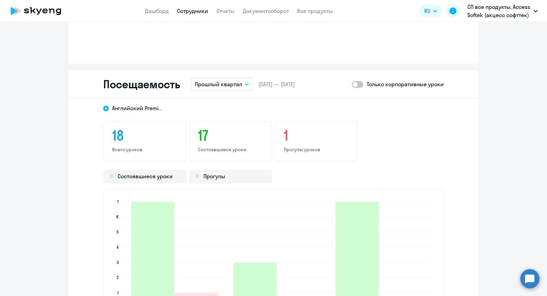
scroll to position [649, 0]
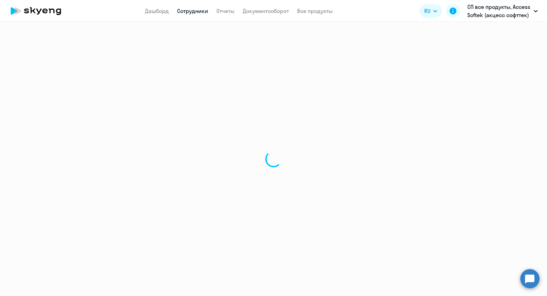
select select "30"
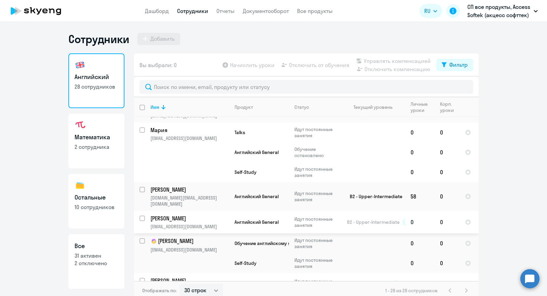
scroll to position [137, 0]
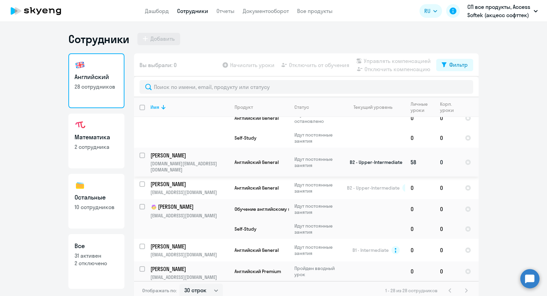
click at [169, 153] on p "[PERSON_NAME]" at bounding box center [188, 155] width 77 height 8
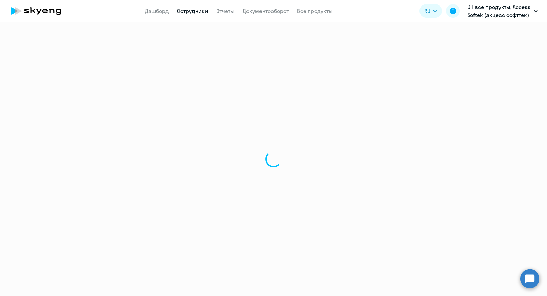
select select "english"
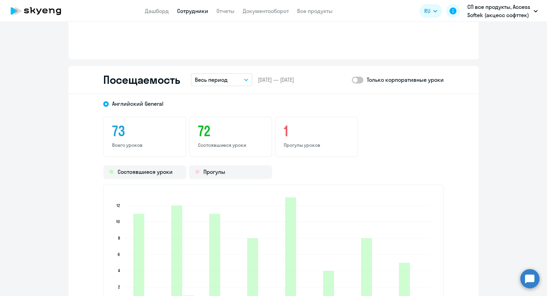
scroll to position [752, 0]
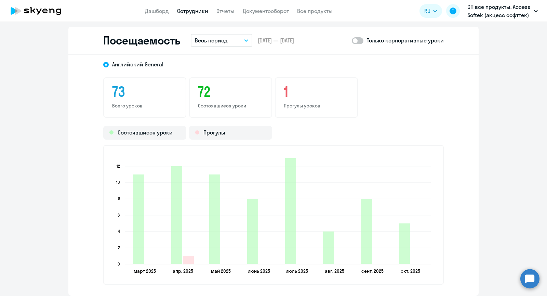
click at [210, 37] on p "Весь период" at bounding box center [211, 40] width 33 height 8
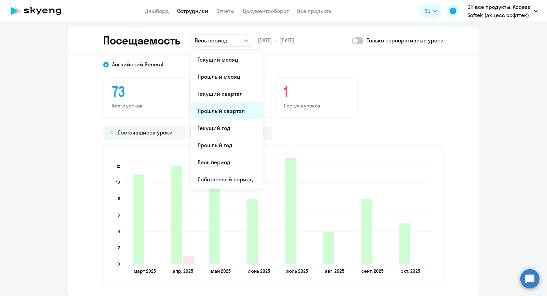
click at [232, 115] on li "Прошлый квартал" at bounding box center [227, 110] width 72 height 17
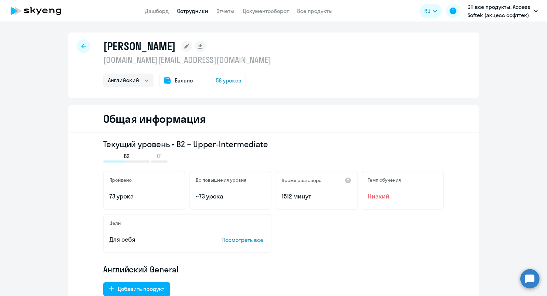
scroll to position [0, 0]
drag, startPoint x: 152, startPoint y: 59, endPoint x: 129, endPoint y: 63, distance: 23.9
click at [129, 63] on p "[DOMAIN_NAME][EMAIL_ADDRESS][DOMAIN_NAME]" at bounding box center [187, 60] width 168 height 11
copy p "kiselev"
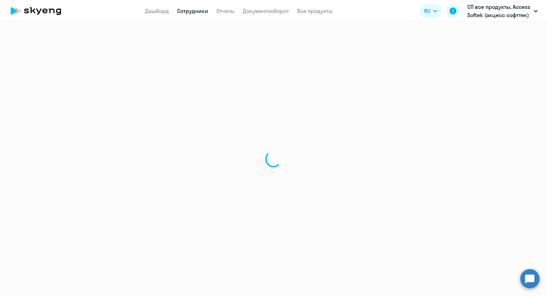
select select "30"
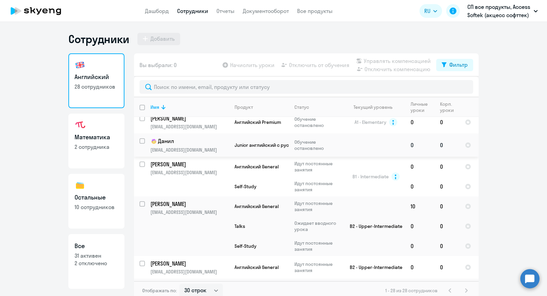
scroll to position [410, 0]
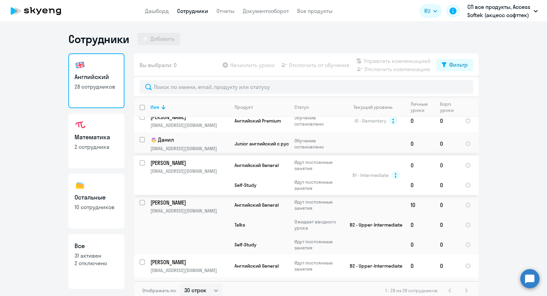
click at [176, 159] on p "[PERSON_NAME]" at bounding box center [188, 163] width 77 height 8
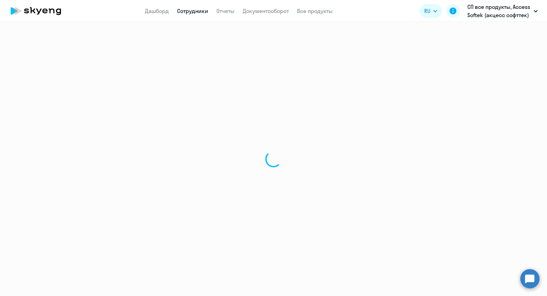
select select "english"
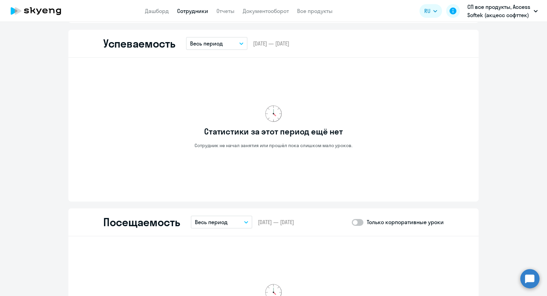
scroll to position [581, 0]
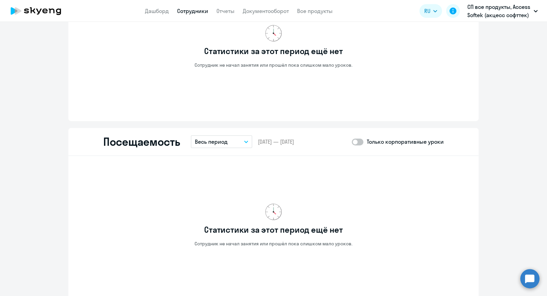
click at [219, 140] on p "Весь период" at bounding box center [211, 141] width 33 height 8
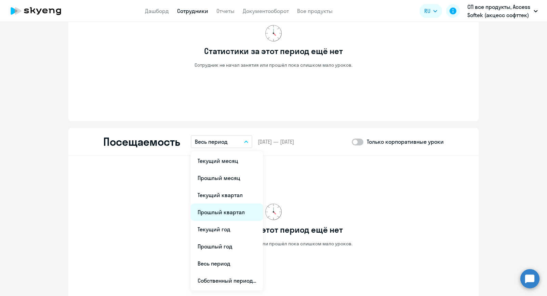
click at [230, 211] on li "Прошлый квартал" at bounding box center [227, 211] width 72 height 17
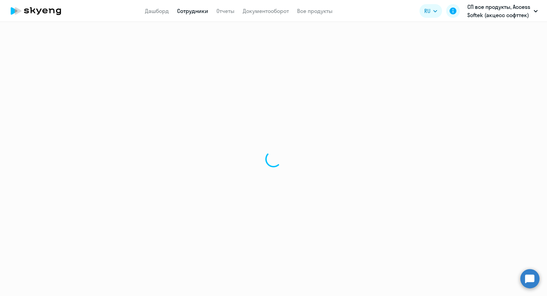
select select "30"
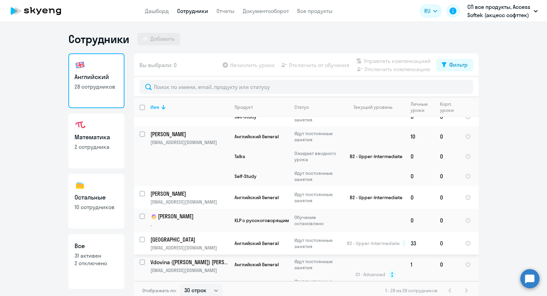
scroll to position [513, 0]
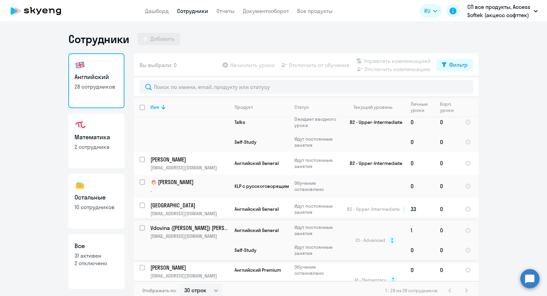
click at [174, 224] on p "Vdovina ([PERSON_NAME]) [PERSON_NAME]" at bounding box center [188, 228] width 77 height 8
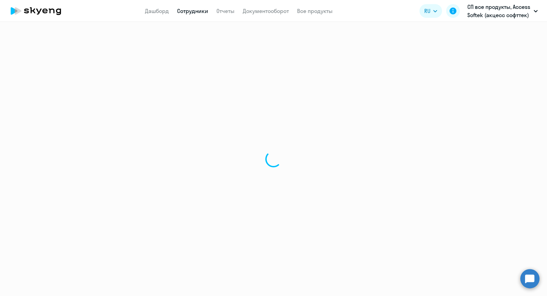
select select "english"
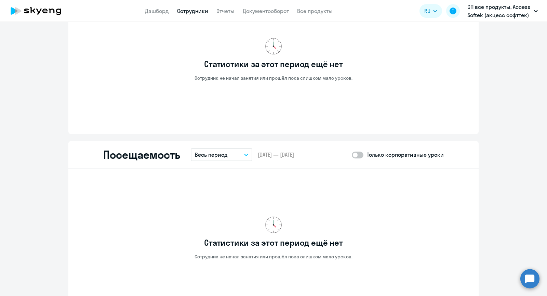
scroll to position [615, 0]
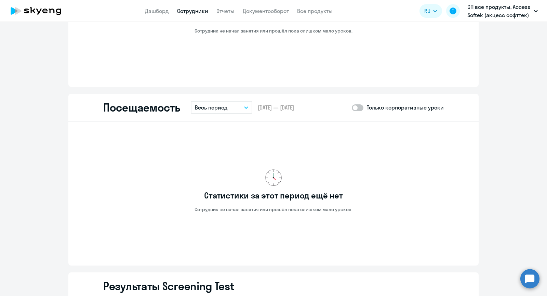
click at [220, 109] on p "Весь период" at bounding box center [211, 107] width 33 height 8
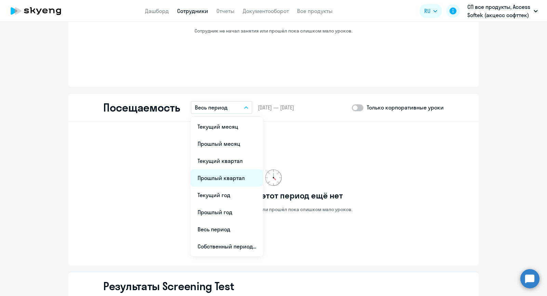
click at [220, 179] on li "Прошлый квартал" at bounding box center [227, 177] width 72 height 17
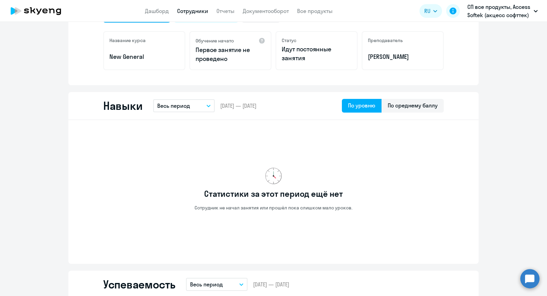
scroll to position [205, 0]
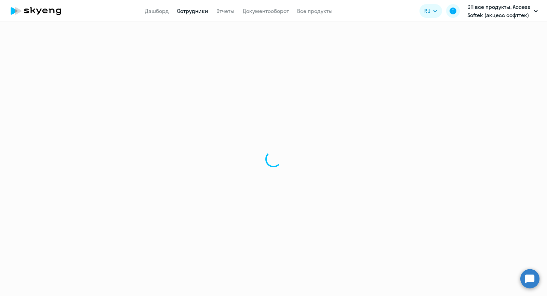
select select "30"
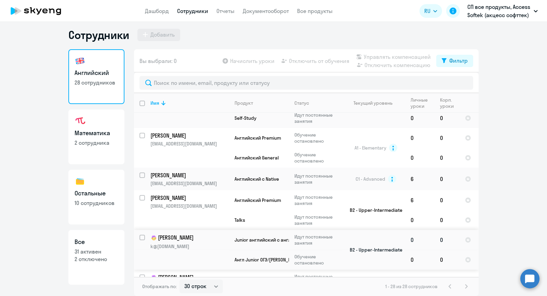
scroll to position [640, 0]
click at [170, 172] on p "[PERSON_NAME]" at bounding box center [188, 176] width 77 height 8
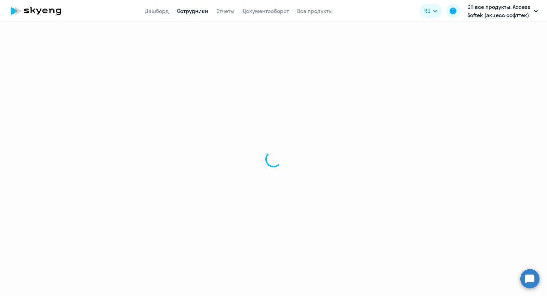
select select "english"
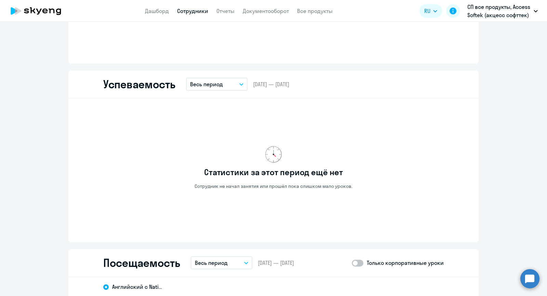
scroll to position [581, 0]
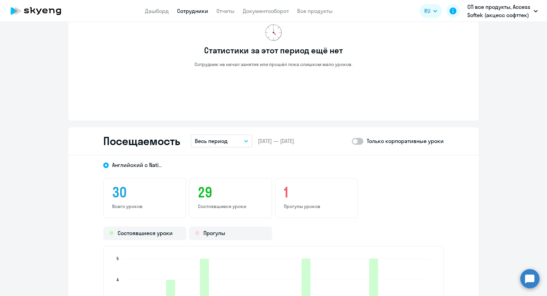
click at [215, 139] on p "Весь период" at bounding box center [211, 141] width 33 height 8
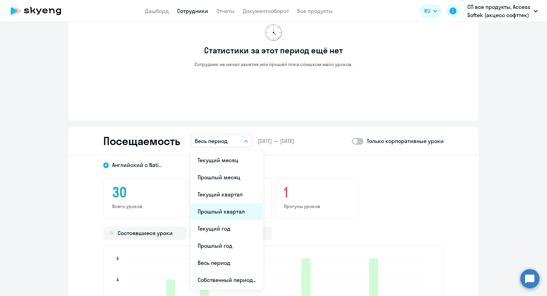
click at [221, 208] on li "Прошлый квартал" at bounding box center [227, 211] width 72 height 17
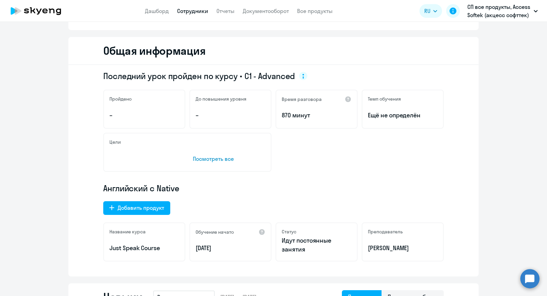
scroll to position [0, 0]
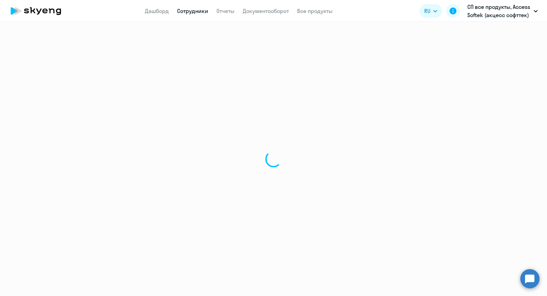
select select "30"
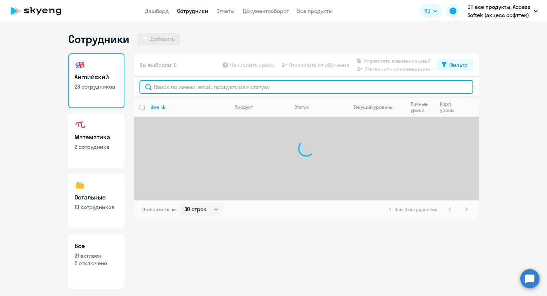
click at [183, 87] on input "text" at bounding box center [306, 87] width 334 height 14
paste input "Samoilov"
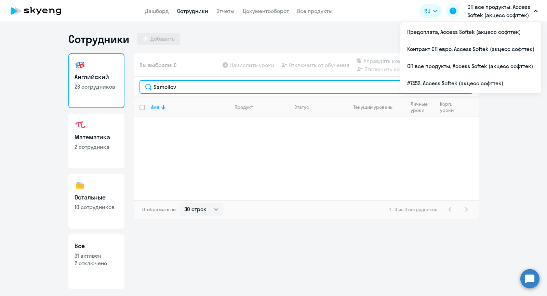
type input "Samoilov"
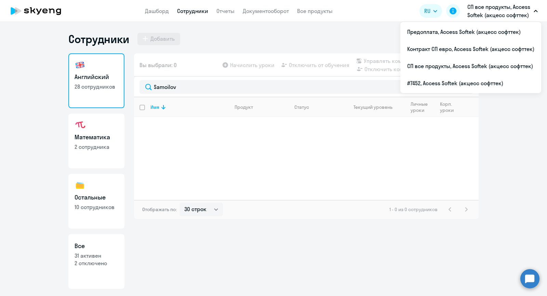
click at [493, 11] on p "СП все продукты, Access Softek (акцесс софттек)" at bounding box center [499, 11] width 64 height 16
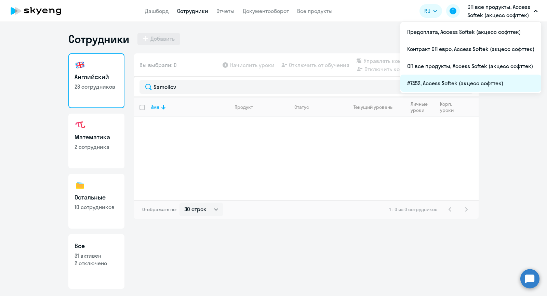
click at [427, 82] on li "#7452, Access Softek (акцесс софттек)" at bounding box center [470, 83] width 141 height 17
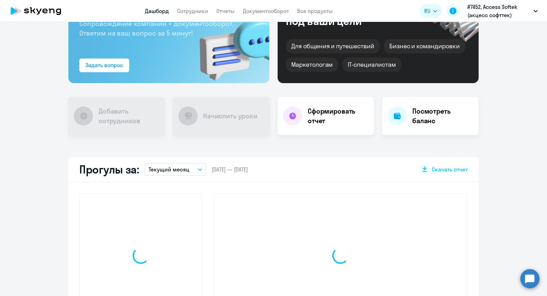
scroll to position [68, 0]
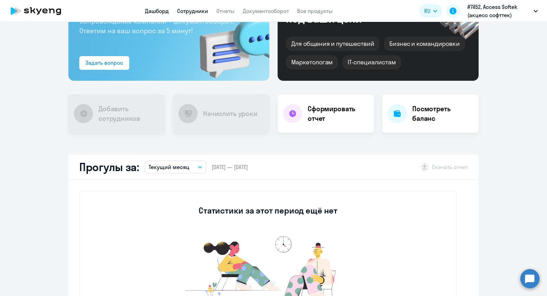
click at [184, 12] on link "Сотрудники" at bounding box center [192, 11] width 31 height 7
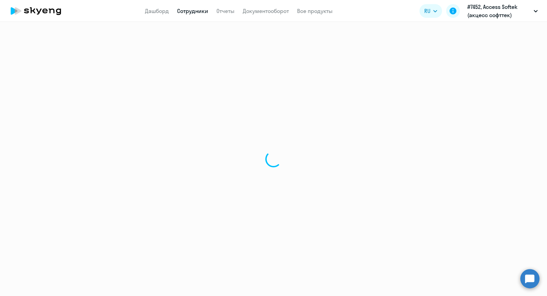
select select "30"
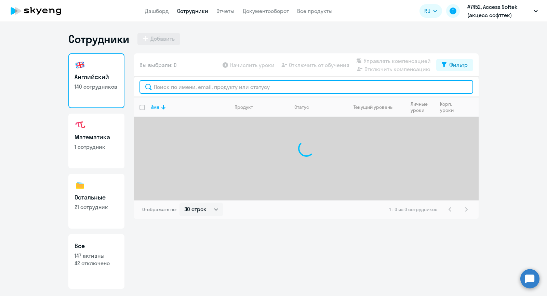
click at [180, 86] on input "text" at bounding box center [306, 87] width 334 height 14
paste input "Samoilov"
type input "S"
click at [217, 81] on input "text" at bounding box center [306, 87] width 334 height 14
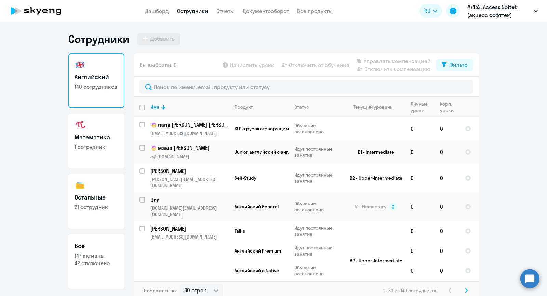
click at [520, 99] on ng-component "Сотрудники Добавить Английский 140 сотрудников Математика 1 сотрудник Остальные…" at bounding box center [273, 166] width 547 height 268
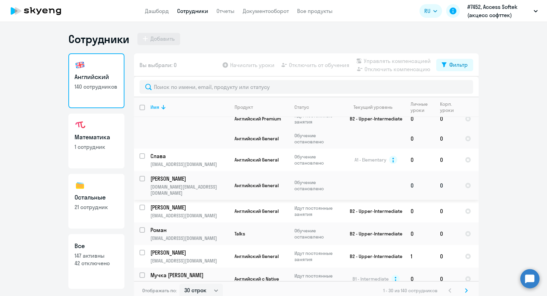
scroll to position [410, 0]
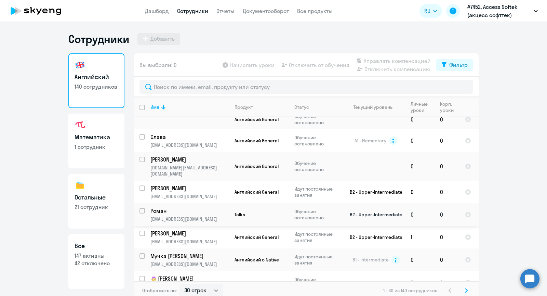
click at [161, 207] on p "Роман" at bounding box center [188, 211] width 77 height 8
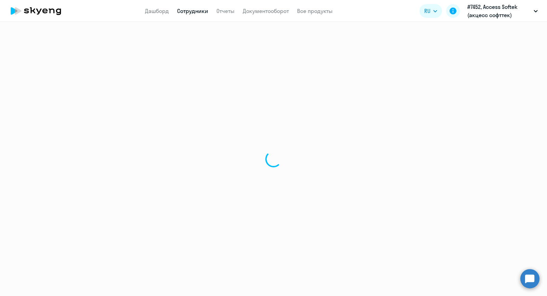
select select "english"
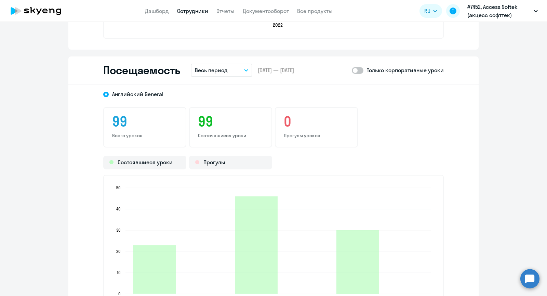
scroll to position [820, 0]
click at [205, 72] on p "Весь период" at bounding box center [211, 69] width 33 height 8
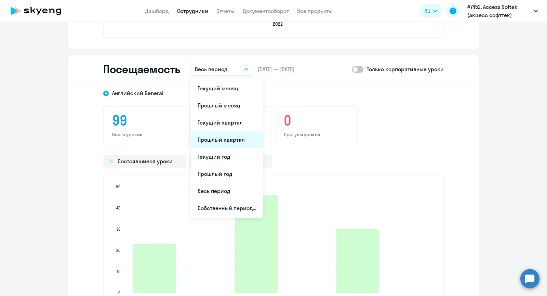
click at [215, 140] on li "Прошлый квартал" at bounding box center [227, 139] width 72 height 17
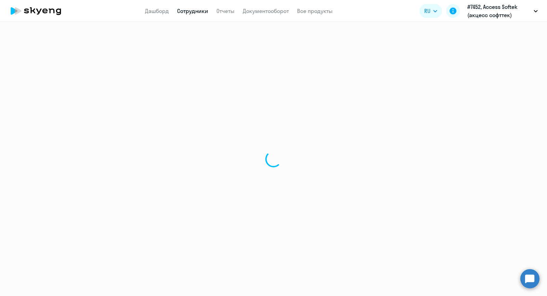
select select "30"
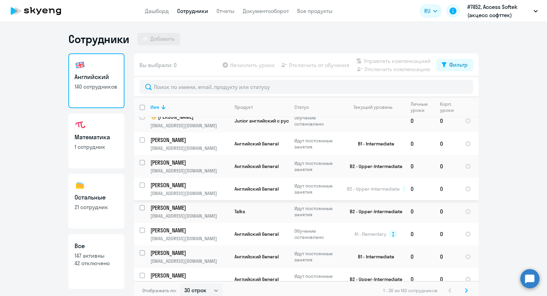
scroll to position [4, 0]
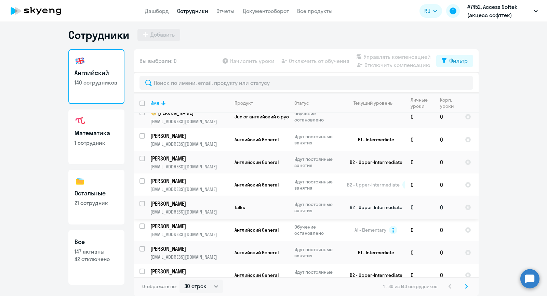
click at [166, 200] on p "[PERSON_NAME]" at bounding box center [188, 204] width 77 height 8
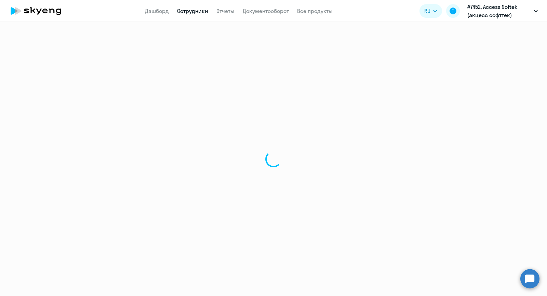
select select "english"
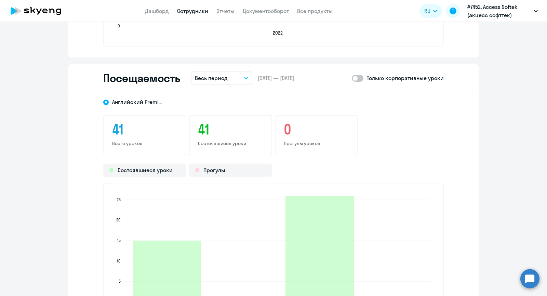
scroll to position [820, 0]
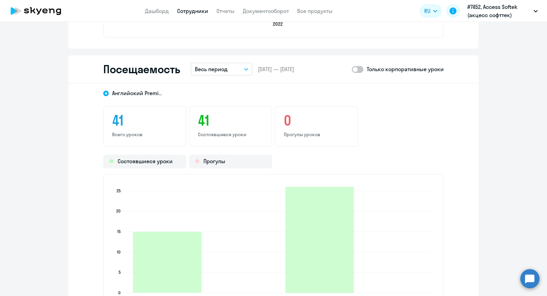
click at [219, 71] on p "Весь период" at bounding box center [211, 69] width 33 height 8
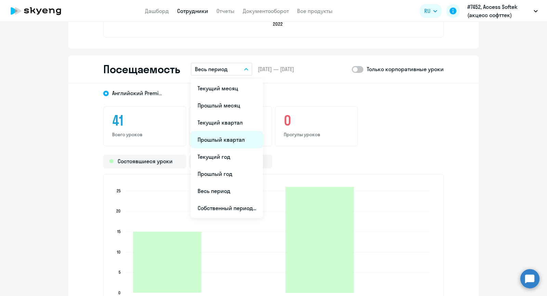
click at [210, 139] on li "Прошлый квартал" at bounding box center [227, 139] width 72 height 17
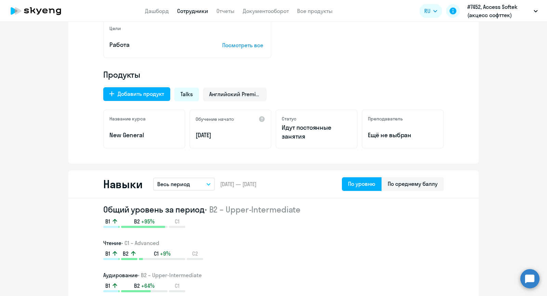
scroll to position [34, 0]
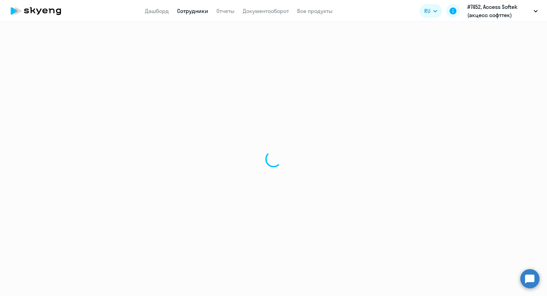
select select "30"
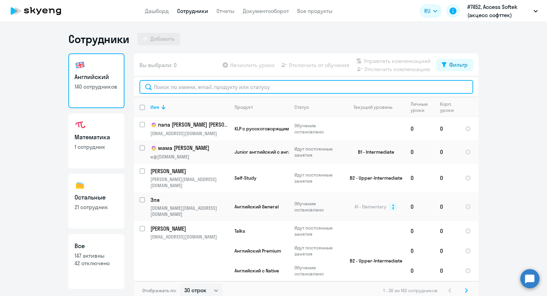
click at [185, 85] on input "text" at bounding box center [306, 87] width 334 height 14
paste input "[PERSON_NAME]"
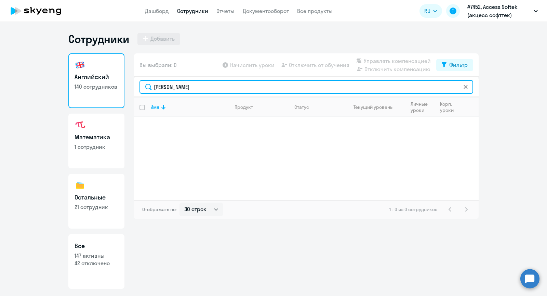
drag, startPoint x: 182, startPoint y: 87, endPoint x: 159, endPoint y: 84, distance: 22.7
click at [159, 84] on input "[PERSON_NAME]" at bounding box center [306, 87] width 334 height 14
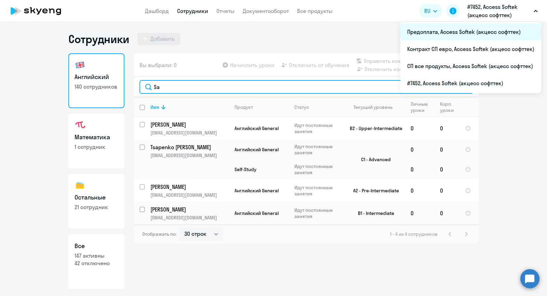
type input "Sa"
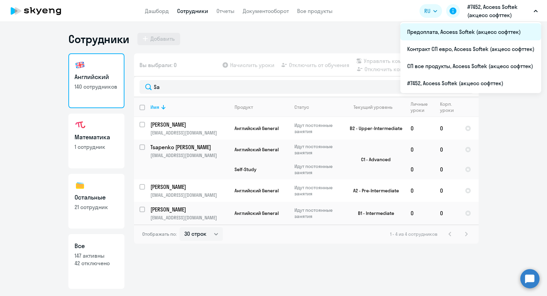
click at [438, 33] on li "Предоплата, Access Softek (акцесс софттек)" at bounding box center [470, 31] width 141 height 17
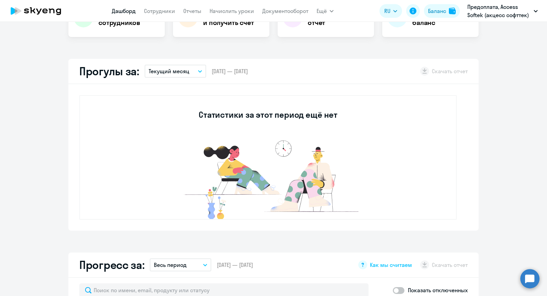
scroll to position [171, 0]
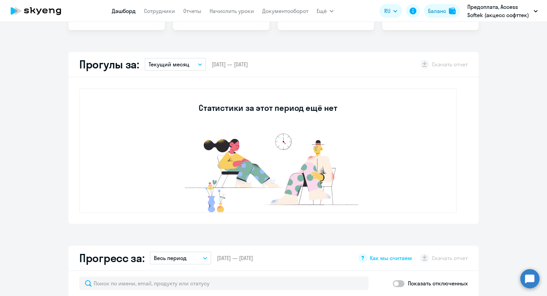
select select "30"
click at [160, 10] on link "Сотрудники" at bounding box center [159, 11] width 31 height 7
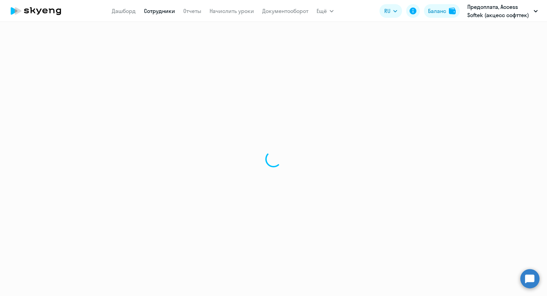
select select "30"
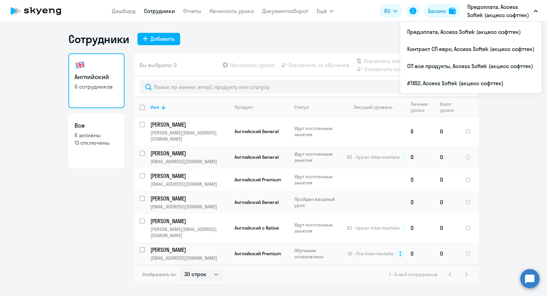
click at [501, 13] on p "Предоплата, Access Softek (акцесс софттек)" at bounding box center [499, 11] width 64 height 16
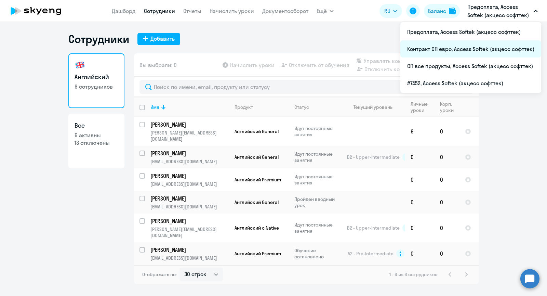
click at [437, 54] on li "Контракт СП евро, Access Softek (акцесс софттек)" at bounding box center [470, 48] width 141 height 17
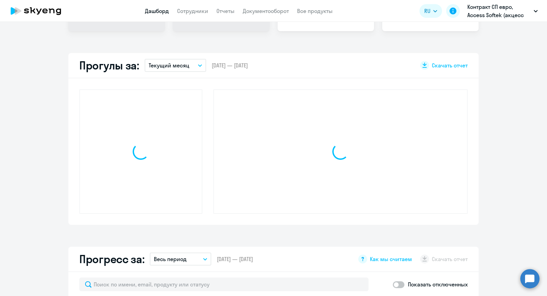
scroll to position [171, 0]
select select "30"
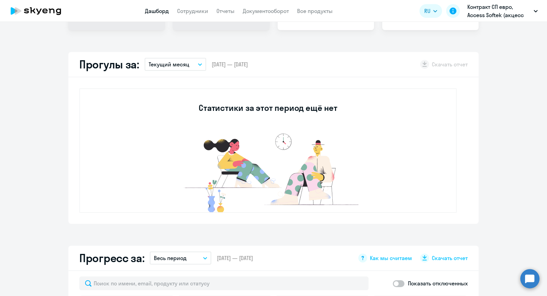
click at [185, 5] on app-header "Дашборд Сотрудники Отчеты Документооборот Все продукты Дашборд Сотрудники Отчет…" at bounding box center [273, 11] width 547 height 22
click at [185, 10] on link "Сотрудники" at bounding box center [192, 11] width 31 height 7
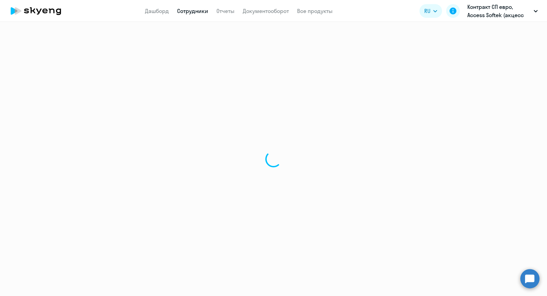
select select "30"
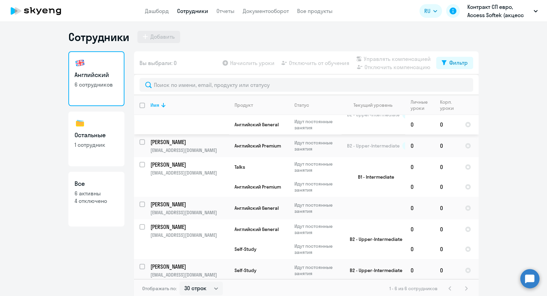
scroll to position [4, 0]
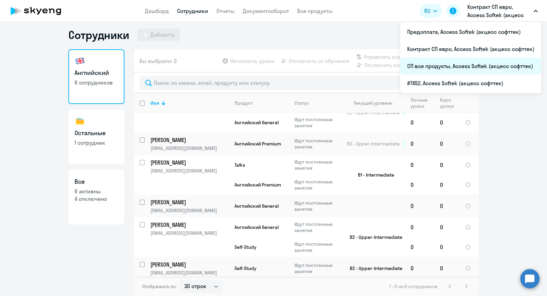
click at [450, 65] on li "СП все продукты, Access Softek (акцесс софттек)" at bounding box center [470, 65] width 141 height 17
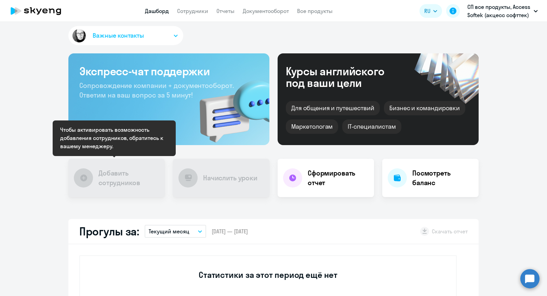
scroll to position [38, 0]
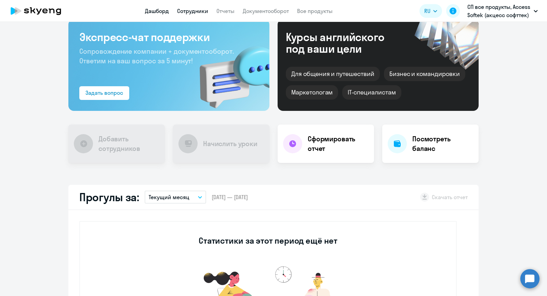
click at [193, 12] on link "Сотрудники" at bounding box center [192, 11] width 31 height 7
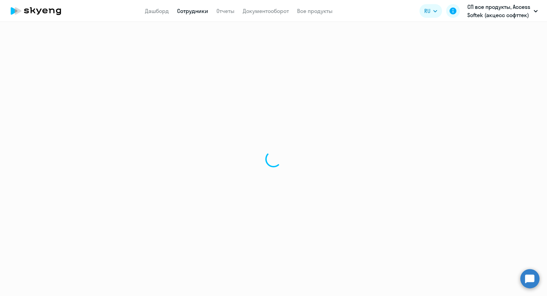
select select "30"
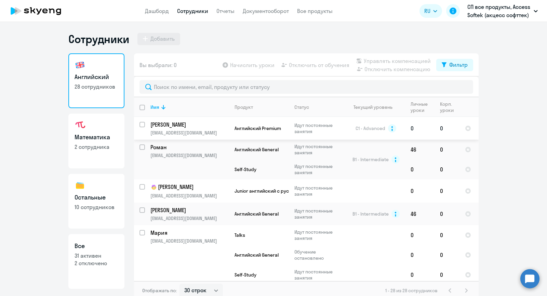
click at [183, 122] on p "[PERSON_NAME]" at bounding box center [188, 125] width 77 height 8
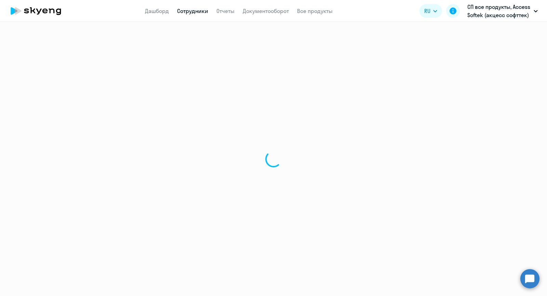
select select "english"
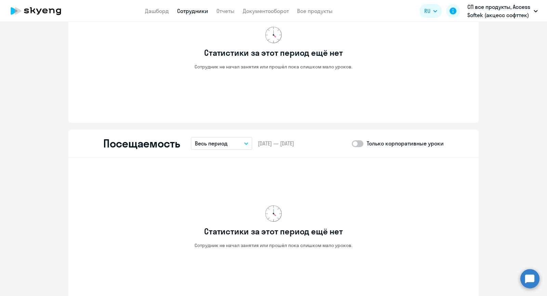
scroll to position [581, 0]
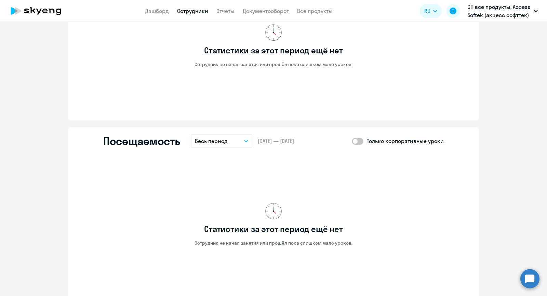
click at [214, 137] on p "Весь период" at bounding box center [211, 141] width 33 height 8
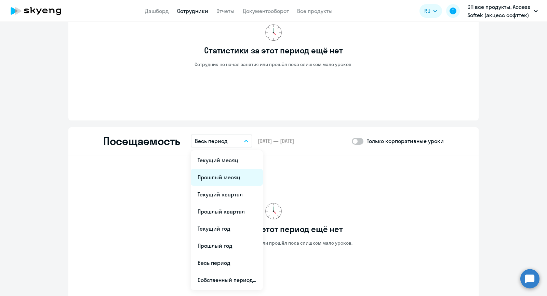
click at [229, 180] on li "Прошлый месяц" at bounding box center [227, 177] width 72 height 17
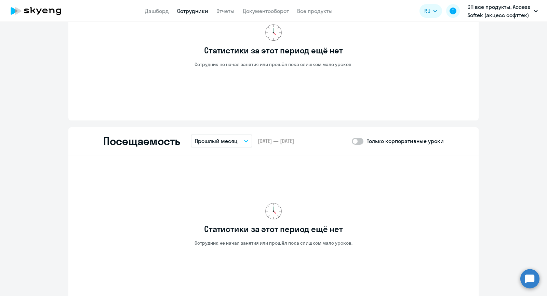
click at [215, 142] on p "Прошлый месяц" at bounding box center [216, 141] width 43 height 8
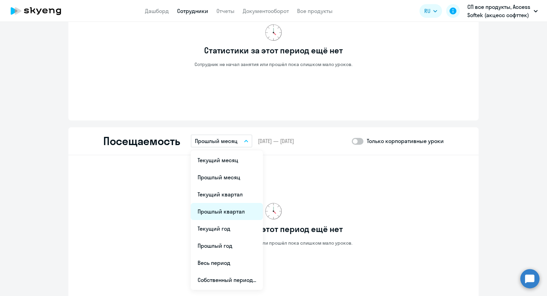
click at [223, 203] on li "Прошлый квартал" at bounding box center [227, 211] width 72 height 17
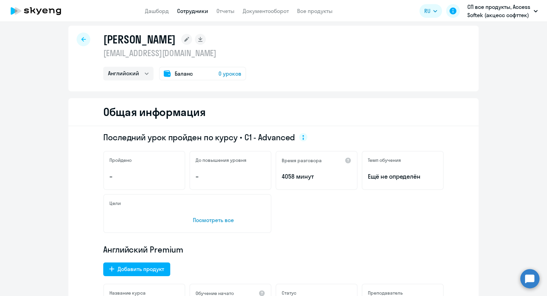
scroll to position [0, 0]
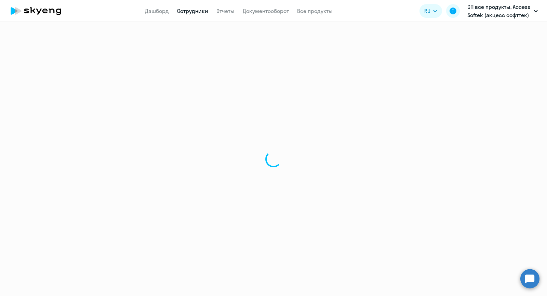
select select "30"
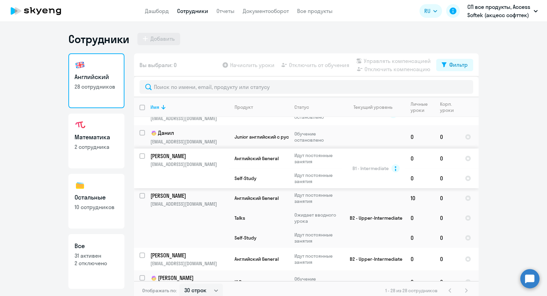
scroll to position [444, 0]
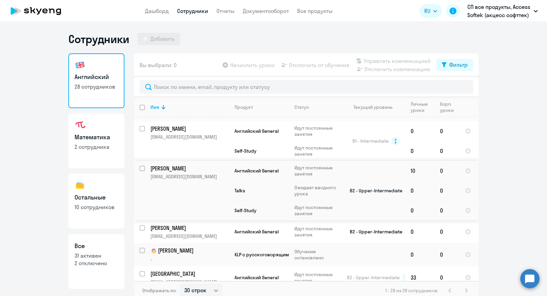
click at [167, 173] on p "[EMAIL_ADDRESS][DOMAIN_NAME]" at bounding box center [189, 176] width 78 height 6
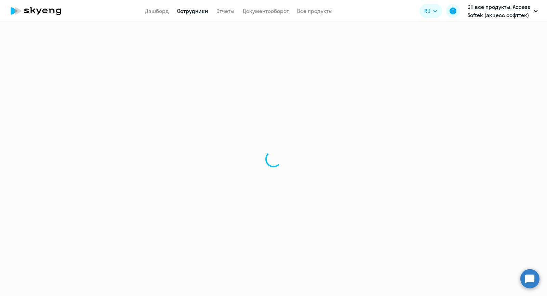
select select "english"
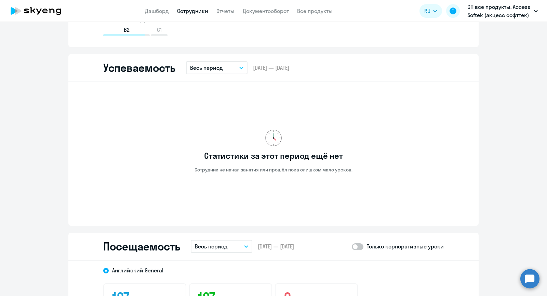
scroll to position [684, 0]
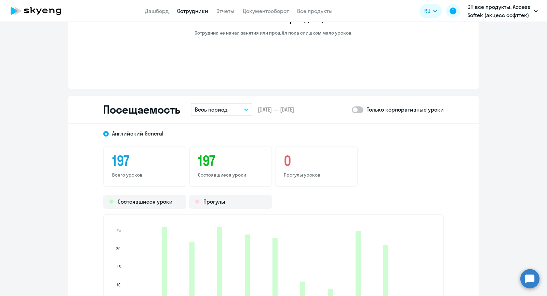
click at [207, 110] on p "Весь период" at bounding box center [211, 109] width 33 height 8
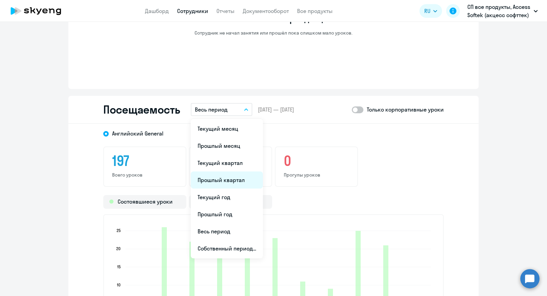
click at [217, 178] on li "Прошлый квартал" at bounding box center [227, 179] width 72 height 17
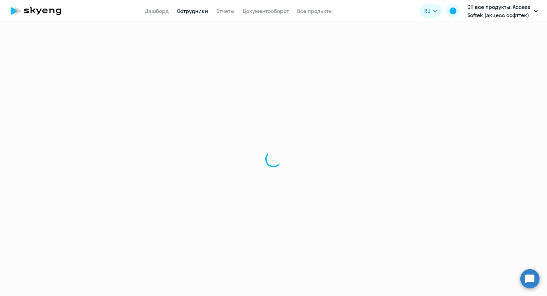
select select "30"
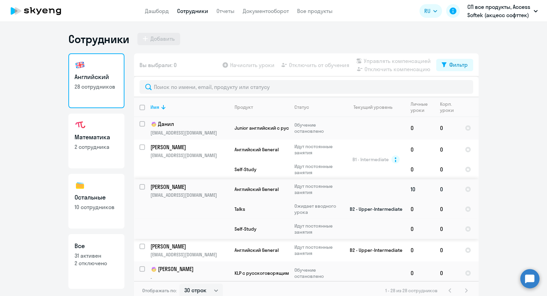
scroll to position [479, 0]
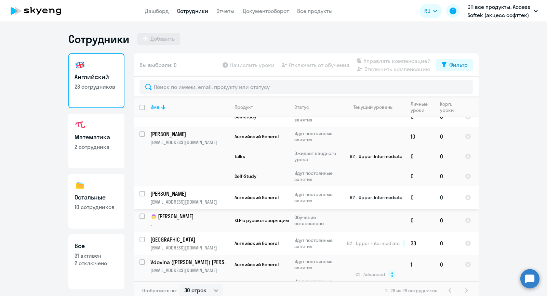
click at [170, 186] on td "[PERSON_NAME] [PERSON_NAME][EMAIL_ADDRESS][DOMAIN_NAME]" at bounding box center [187, 197] width 84 height 23
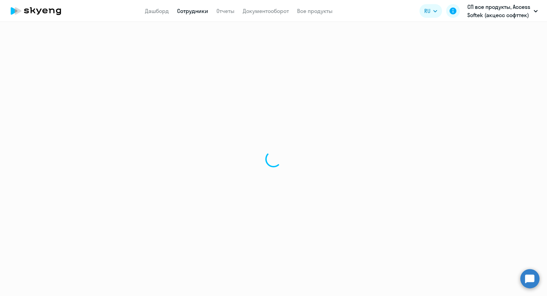
select select "english"
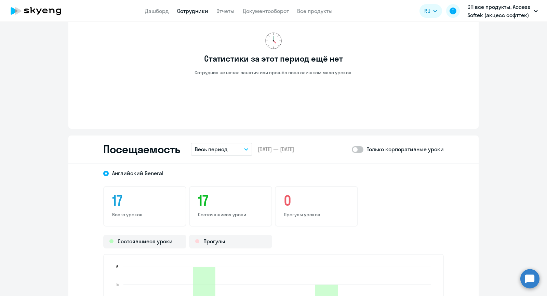
scroll to position [684, 0]
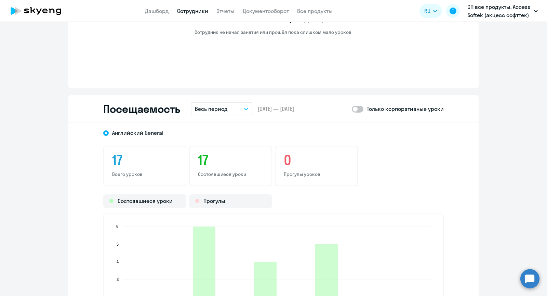
click at [203, 106] on p "Весь период" at bounding box center [211, 109] width 33 height 8
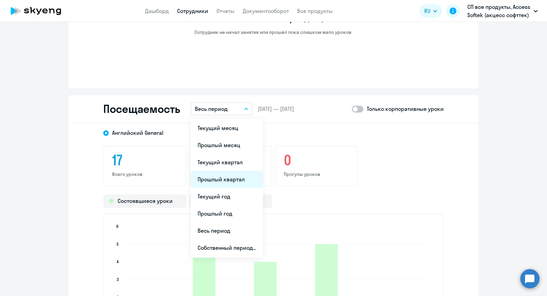
click at [225, 180] on li "Прошлый квартал" at bounding box center [227, 179] width 72 height 17
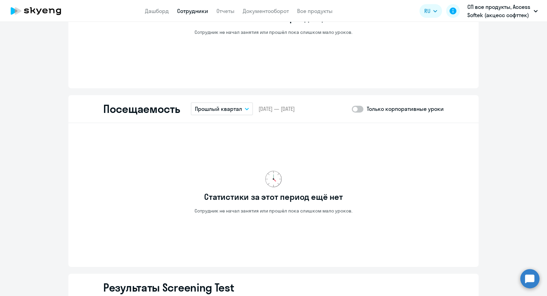
click at [212, 109] on p "Прошлый квартал" at bounding box center [218, 109] width 47 height 8
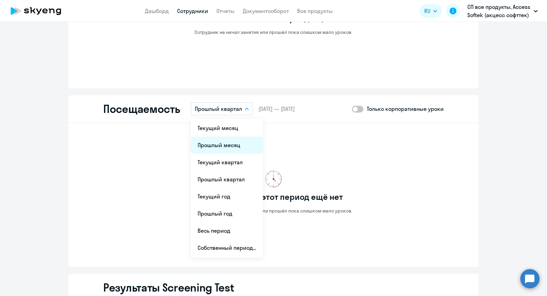
click at [224, 148] on li "Прошлый месяц" at bounding box center [227, 144] width 72 height 17
